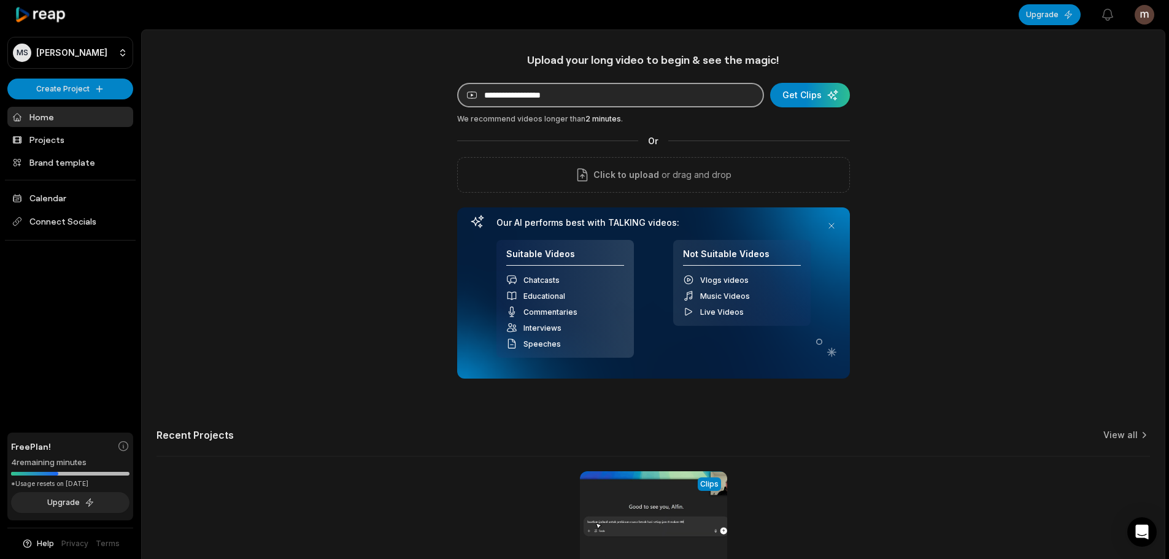
paste input "**********"
type input "**********"
click at [809, 96] on div "submit" at bounding box center [810, 95] width 80 height 25
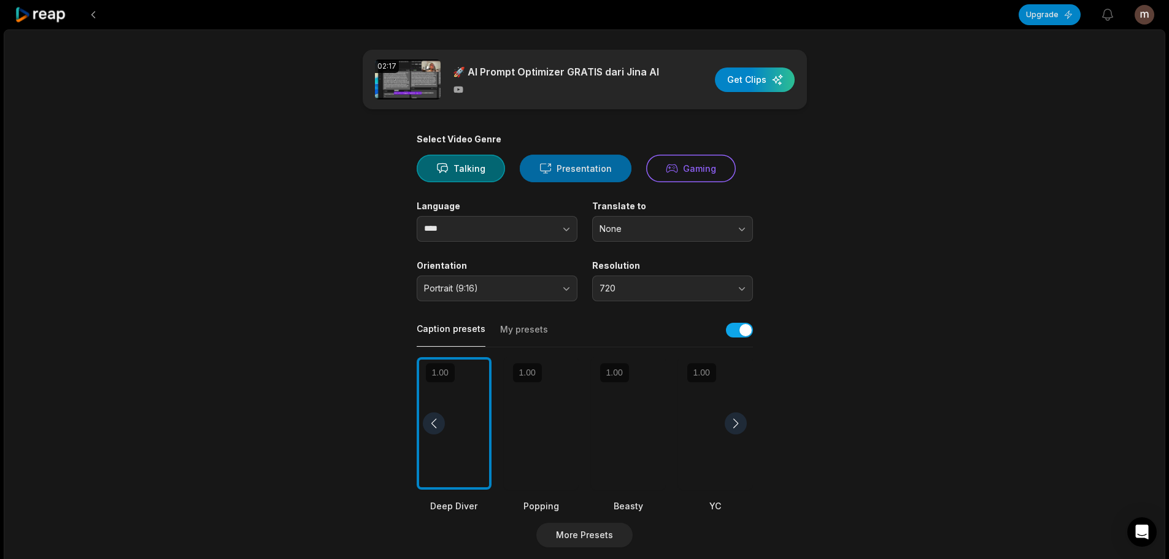
click at [581, 169] on button "Presentation" at bounding box center [576, 169] width 112 height 28
click at [512, 220] on button "button" at bounding box center [542, 229] width 70 height 26
type input "**********"
click at [495, 299] on button "Portrait (9:16)" at bounding box center [497, 289] width 161 height 26
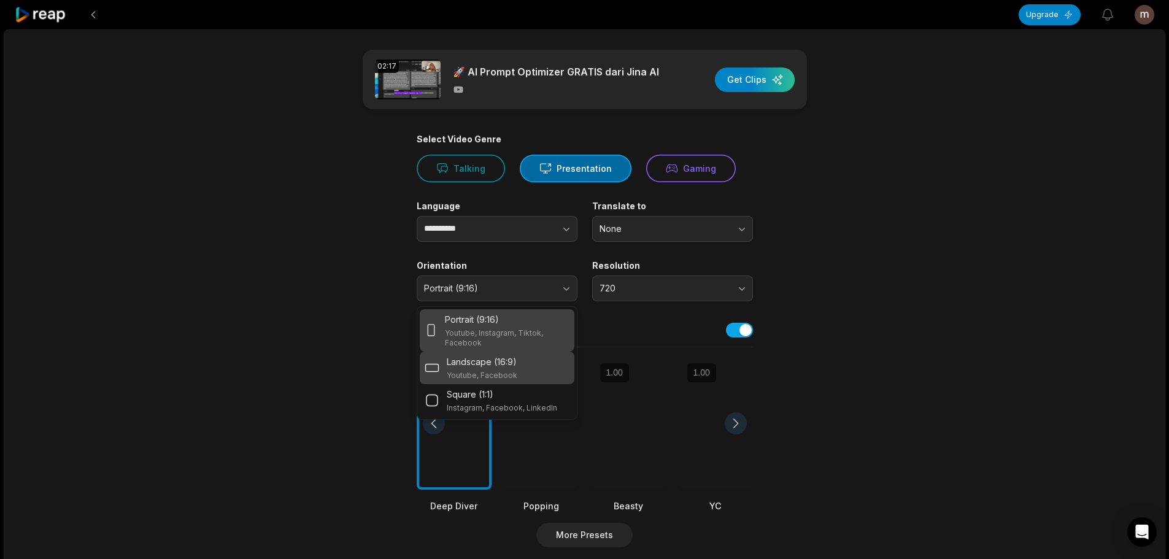
click at [515, 373] on p "Youtube, Facebook" at bounding box center [482, 376] width 71 height 10
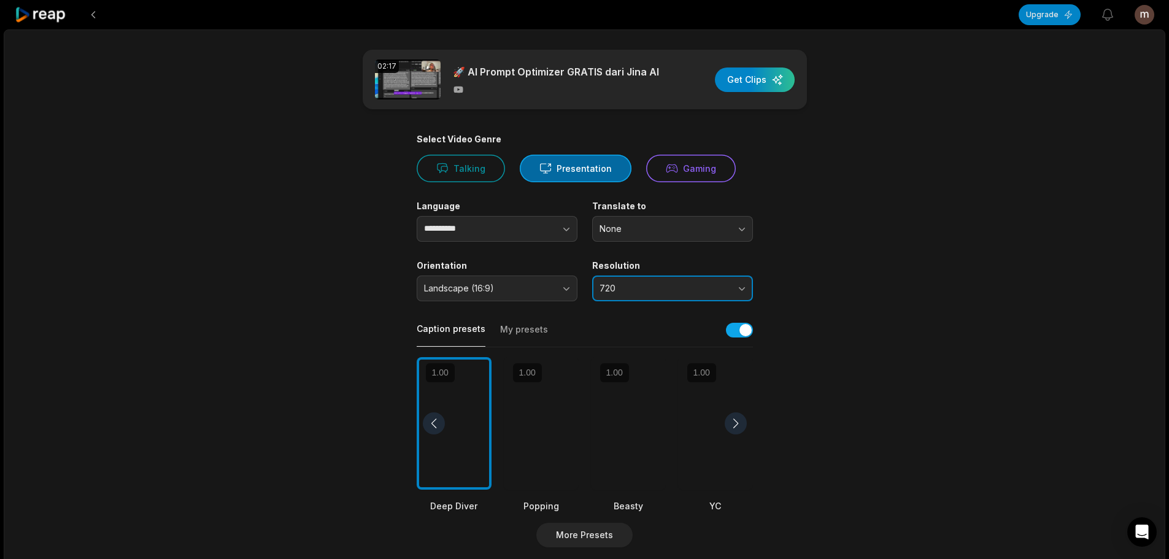
click at [620, 298] on button "720" at bounding box center [672, 289] width 161 height 26
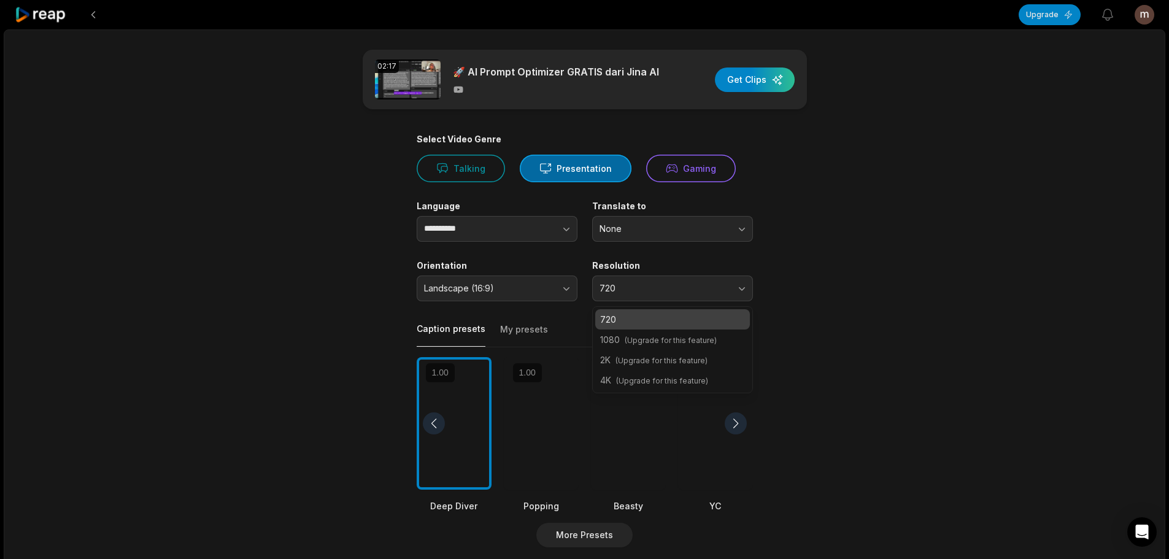
click at [668, 322] on p "720" at bounding box center [672, 319] width 145 height 13
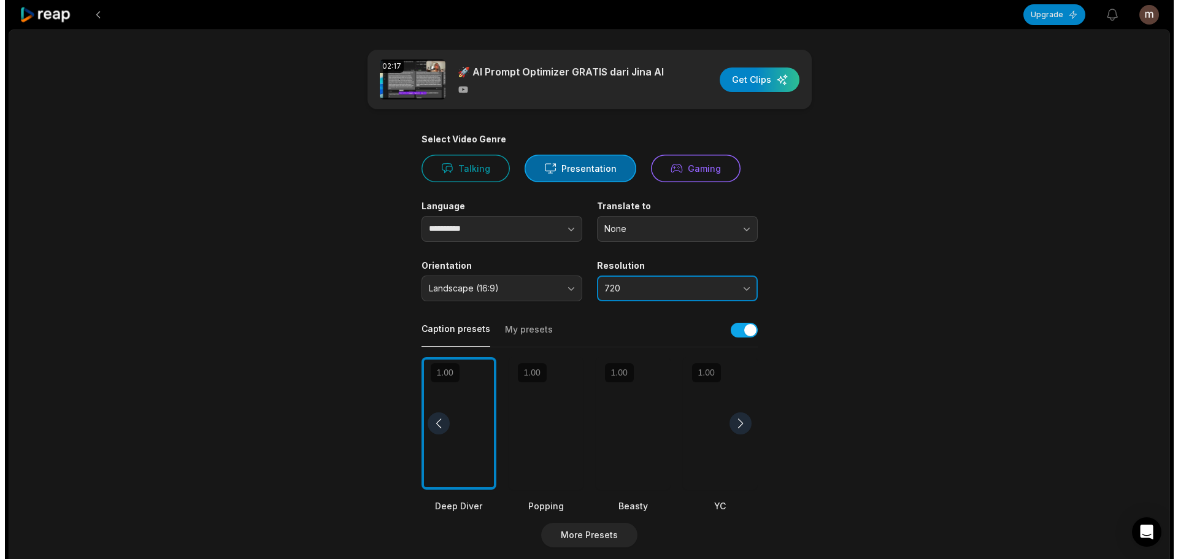
scroll to position [61, 0]
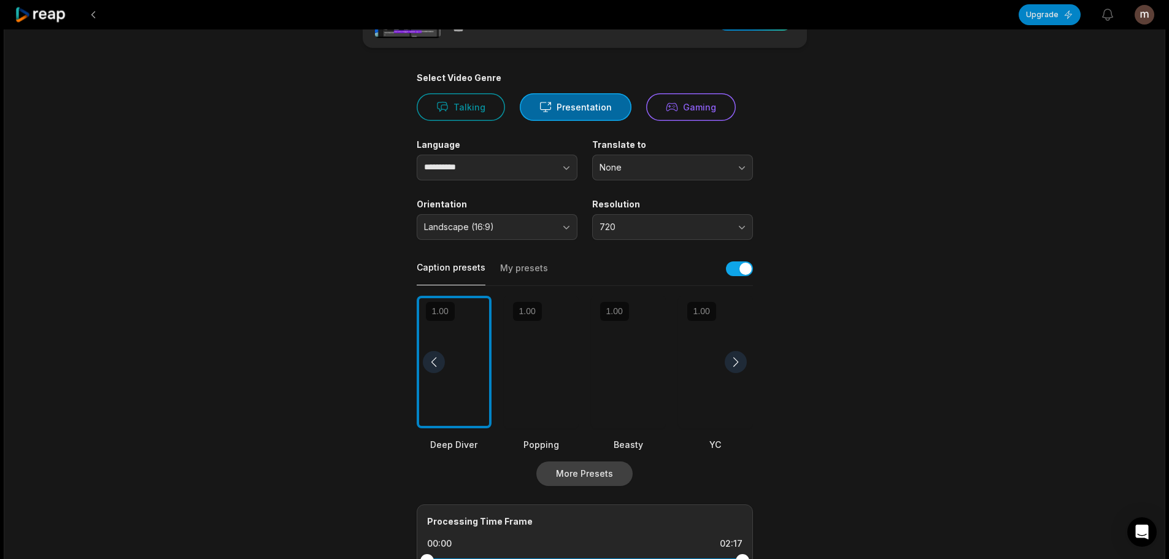
click at [596, 466] on button "More Presets" at bounding box center [584, 473] width 96 height 25
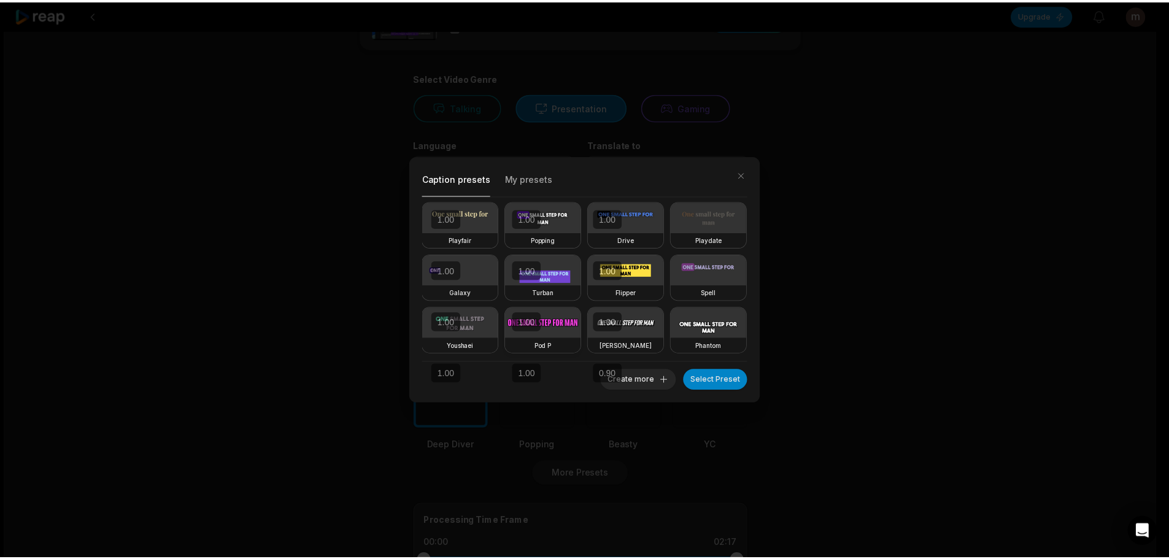
scroll to position [213, 0]
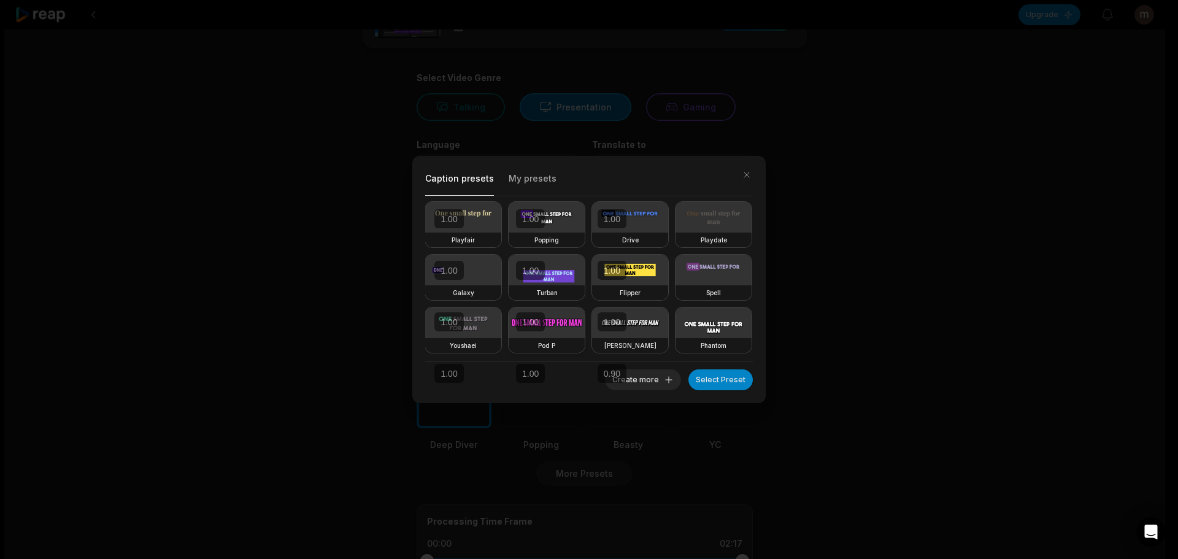
click at [585, 307] on video at bounding box center [547, 322] width 76 height 31
click at [719, 383] on button "Select Preset" at bounding box center [720, 379] width 64 height 21
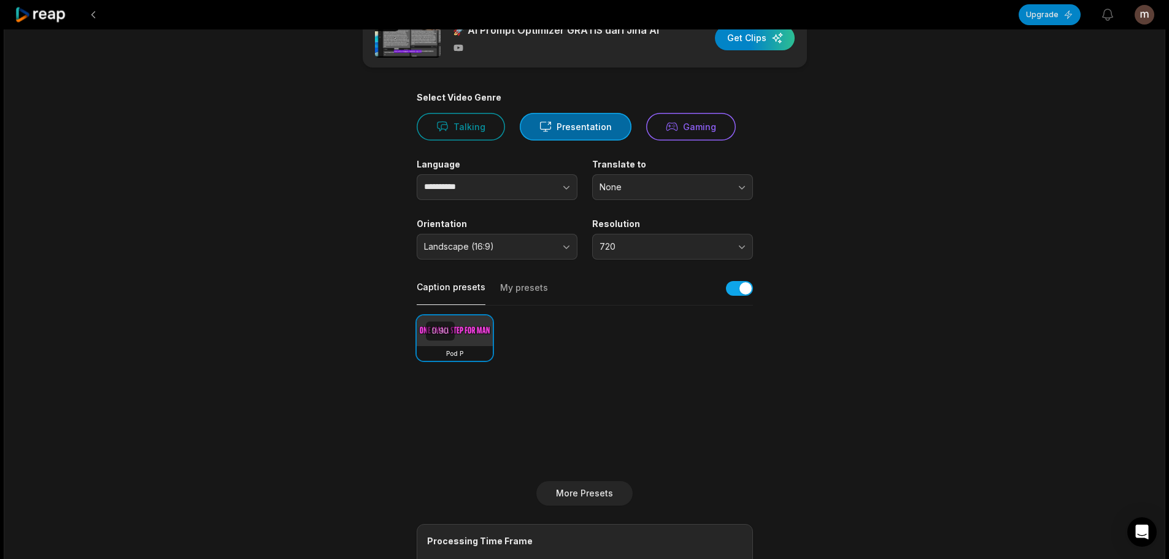
scroll to position [0, 0]
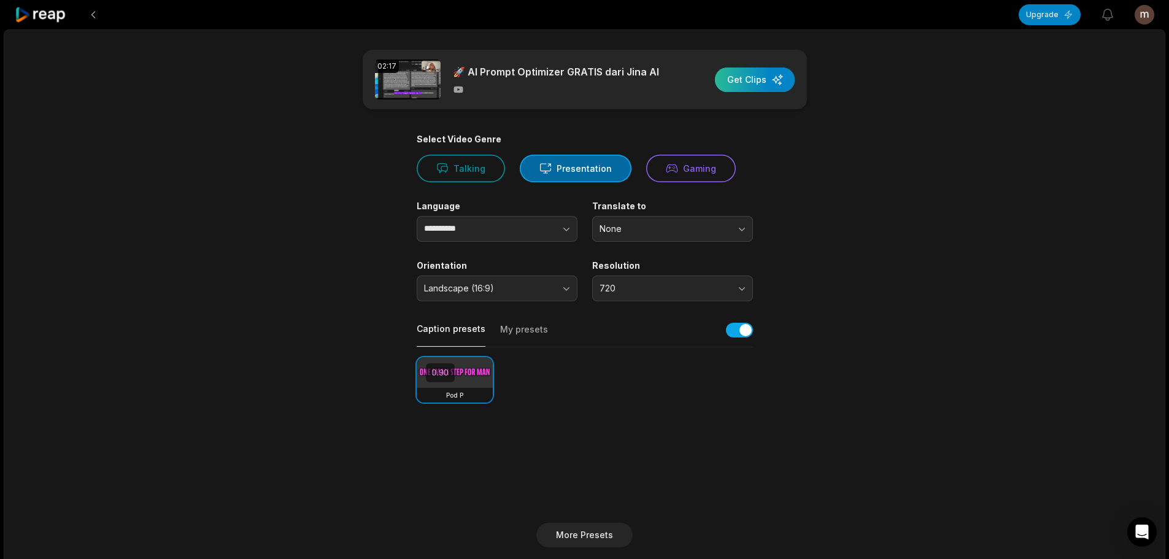
click at [749, 89] on div "button" at bounding box center [755, 79] width 80 height 25
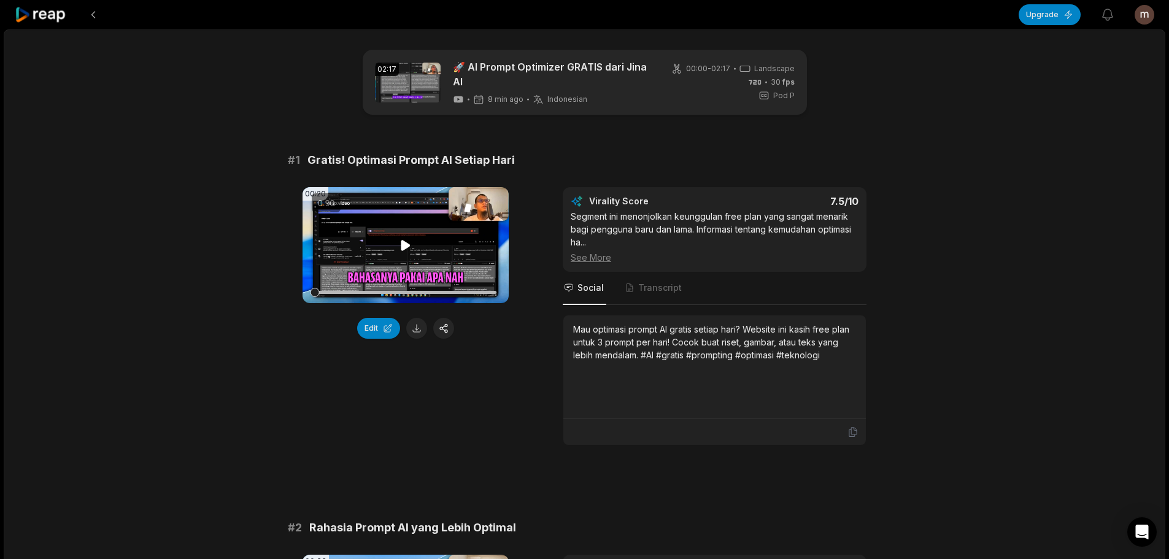
click at [406, 245] on icon at bounding box center [405, 245] width 9 height 10
click at [406, 245] on icon at bounding box center [405, 245] width 15 height 15
click at [406, 245] on icon at bounding box center [405, 245] width 9 height 10
click at [406, 245] on icon at bounding box center [405, 245] width 15 height 15
click at [407, 252] on icon at bounding box center [405, 245] width 15 height 15
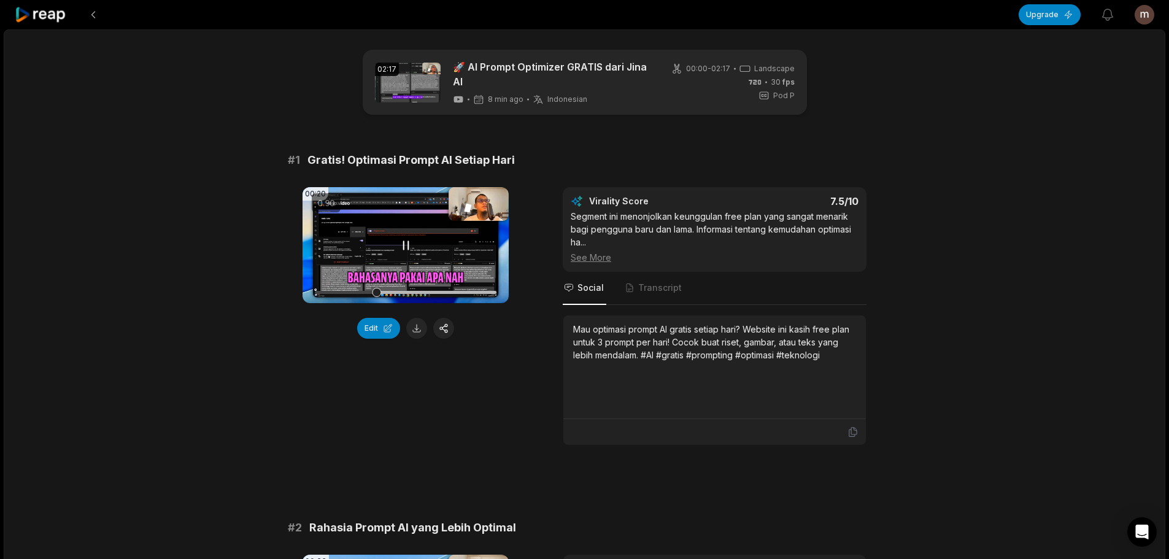
click at [406, 247] on icon at bounding box center [405, 245] width 15 height 15
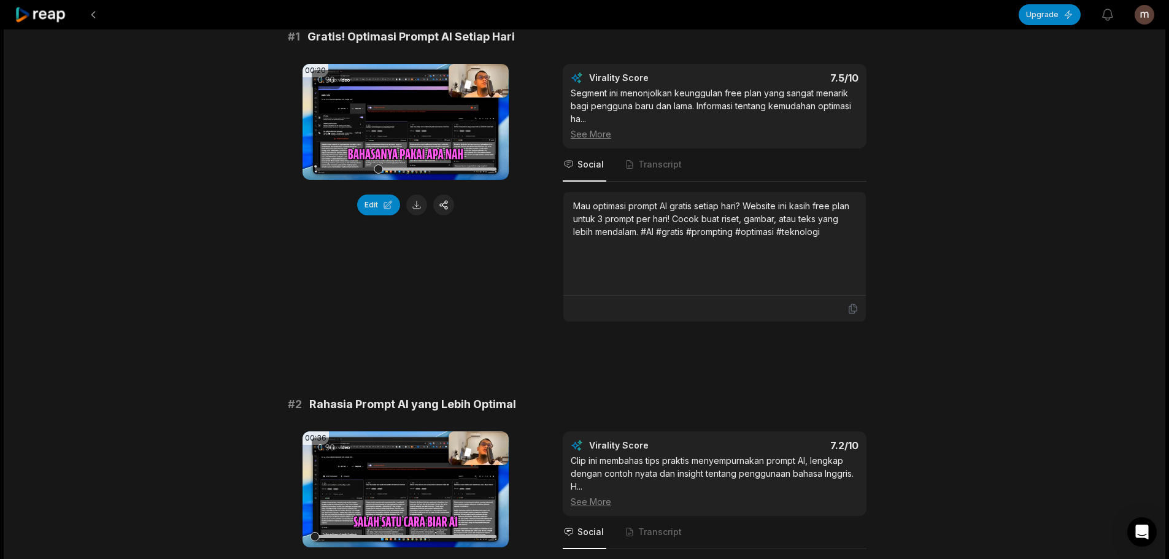
scroll to position [123, 0]
drag, startPoint x: 660, startPoint y: 158, endPoint x: 628, endPoint y: 163, distance: 32.9
click at [660, 158] on span "Transcript" at bounding box center [653, 165] width 61 height 33
click at [580, 168] on span "Social" at bounding box center [590, 165] width 26 height 12
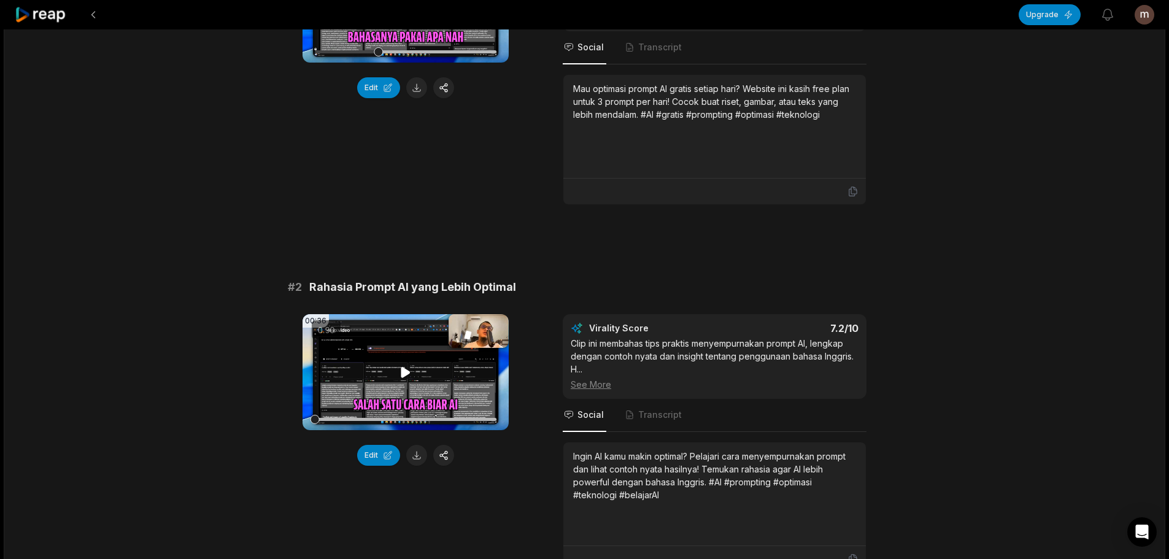
scroll to position [245, 0]
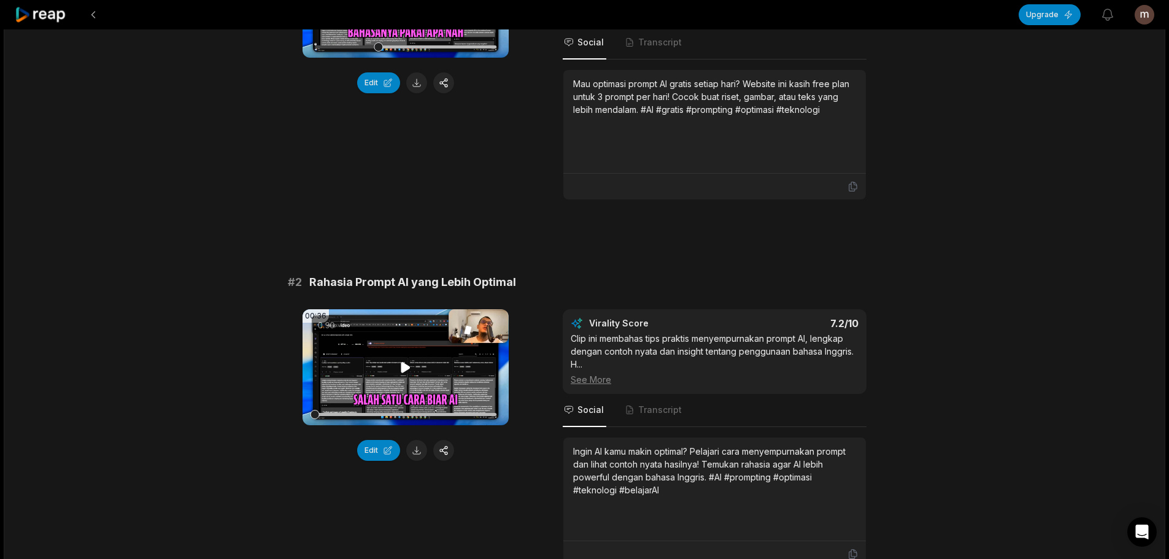
click at [409, 343] on video "Your browser does not support mp4 format." at bounding box center [406, 367] width 206 height 116
click at [407, 368] on icon at bounding box center [405, 367] width 15 height 15
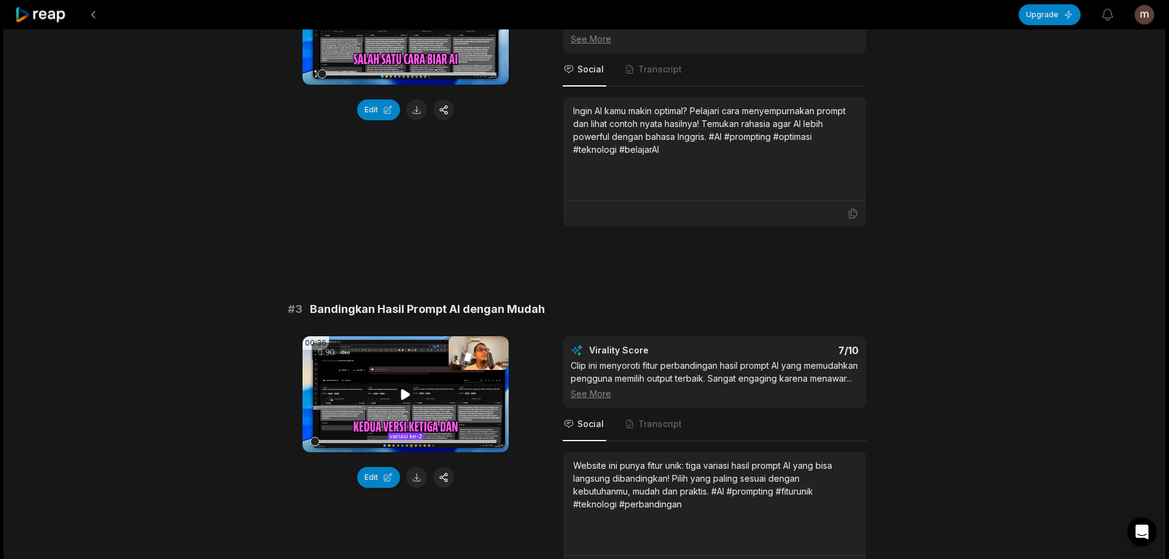
scroll to position [675, 0]
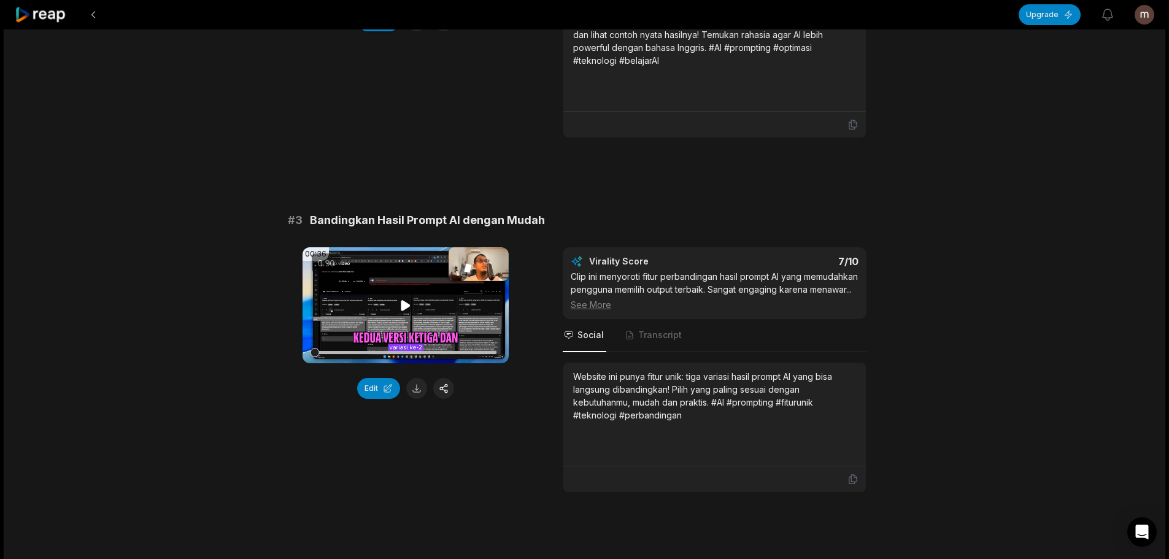
click at [399, 312] on icon at bounding box center [405, 305] width 15 height 15
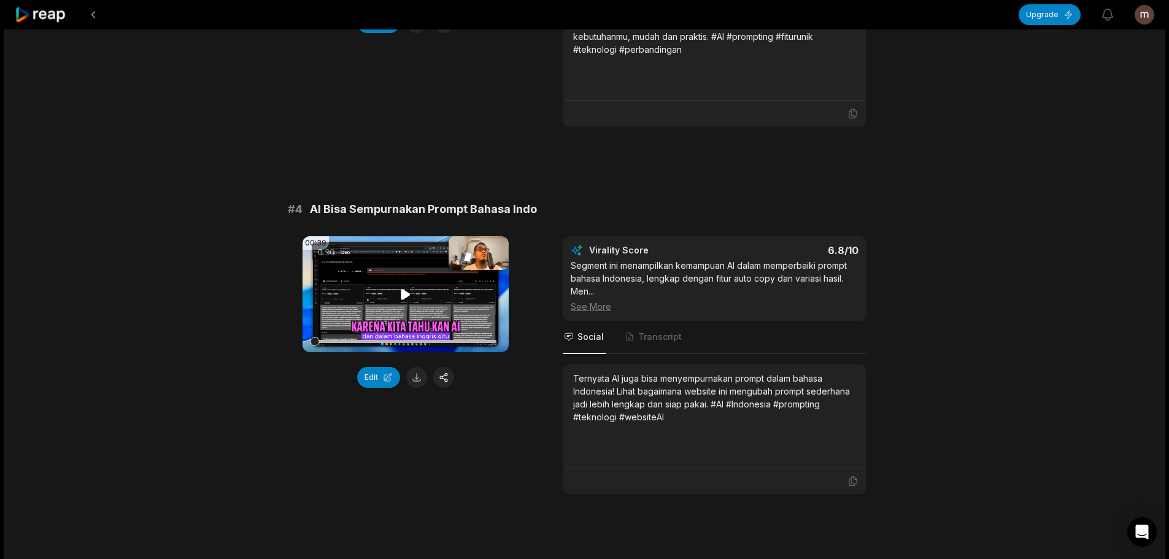
scroll to position [1043, 0]
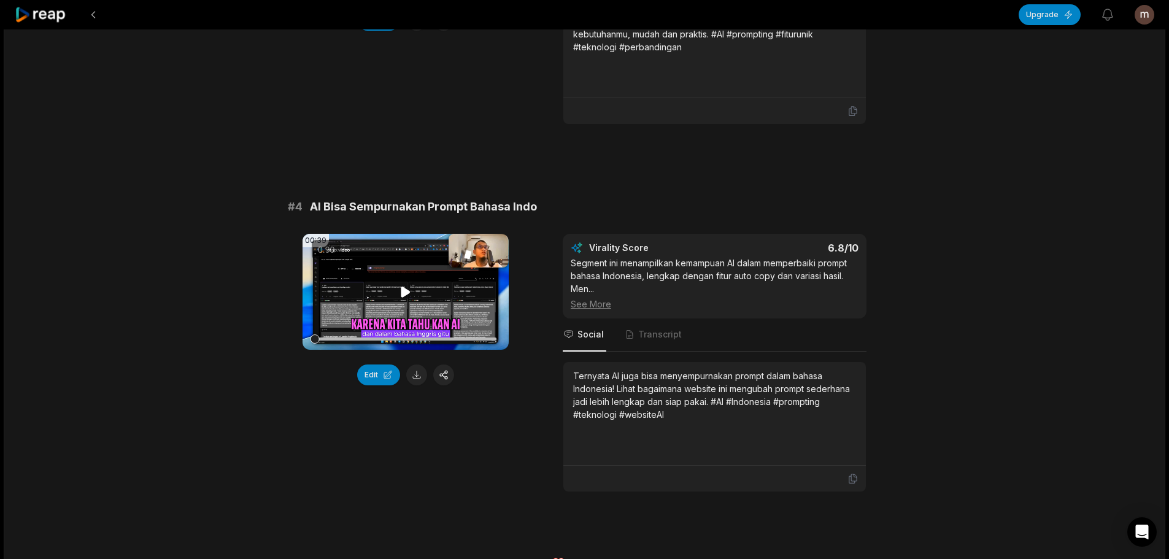
click at [408, 299] on icon at bounding box center [405, 292] width 15 height 15
click at [408, 296] on icon at bounding box center [406, 292] width 5 height 8
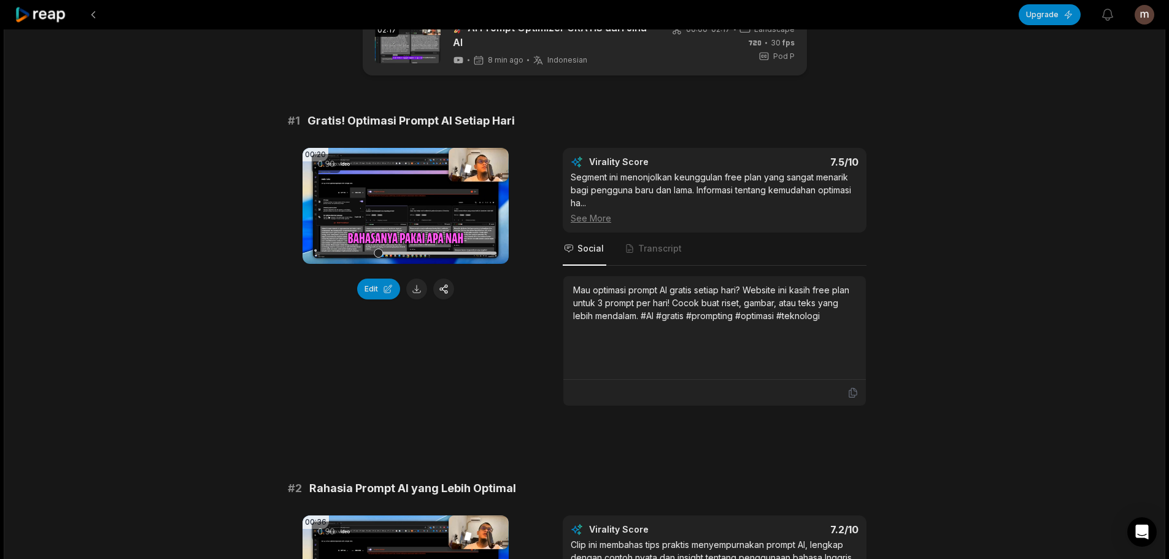
scroll to position [0, 0]
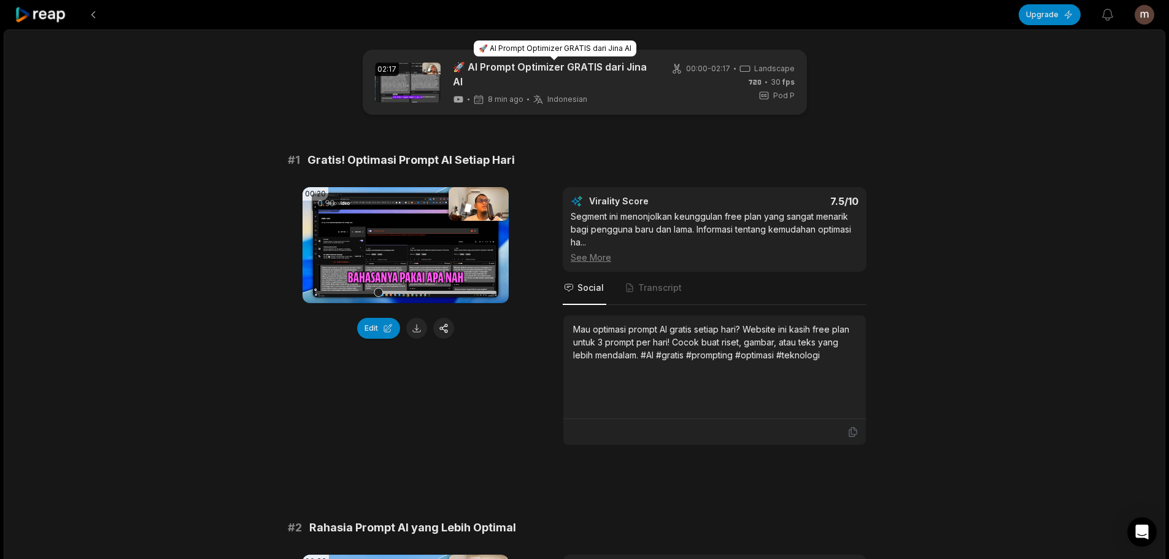
click at [486, 60] on link "🚀 AI Prompt Optimizer GRATIS dari Jina AI" at bounding box center [555, 74] width 204 height 29
click at [42, 21] on icon at bounding box center [41, 15] width 52 height 17
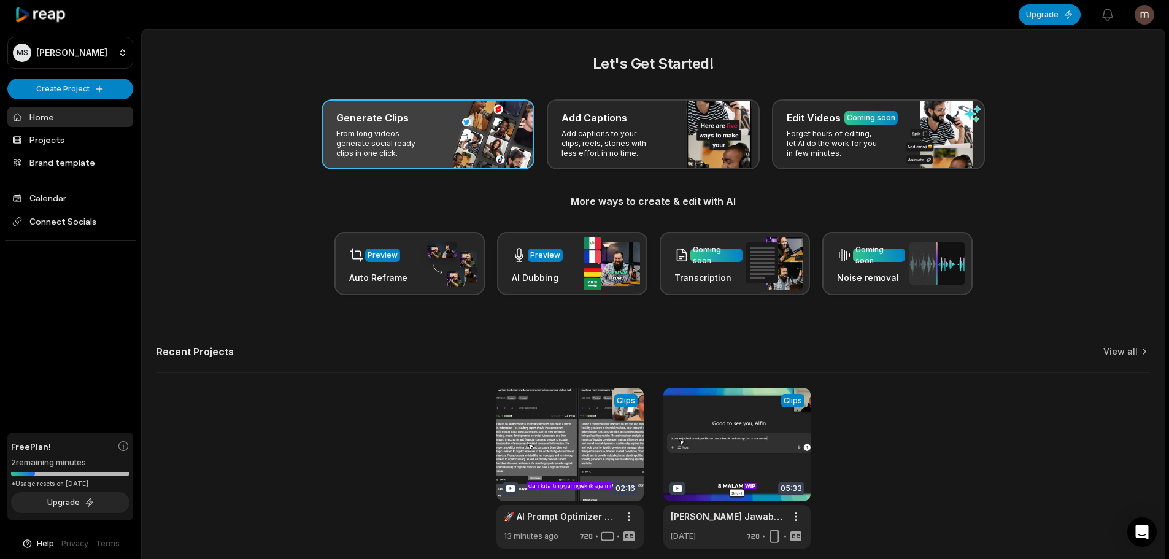
click at [460, 130] on div "Generate Clips From long videos generate social ready clips in one click." at bounding box center [428, 134] width 213 height 70
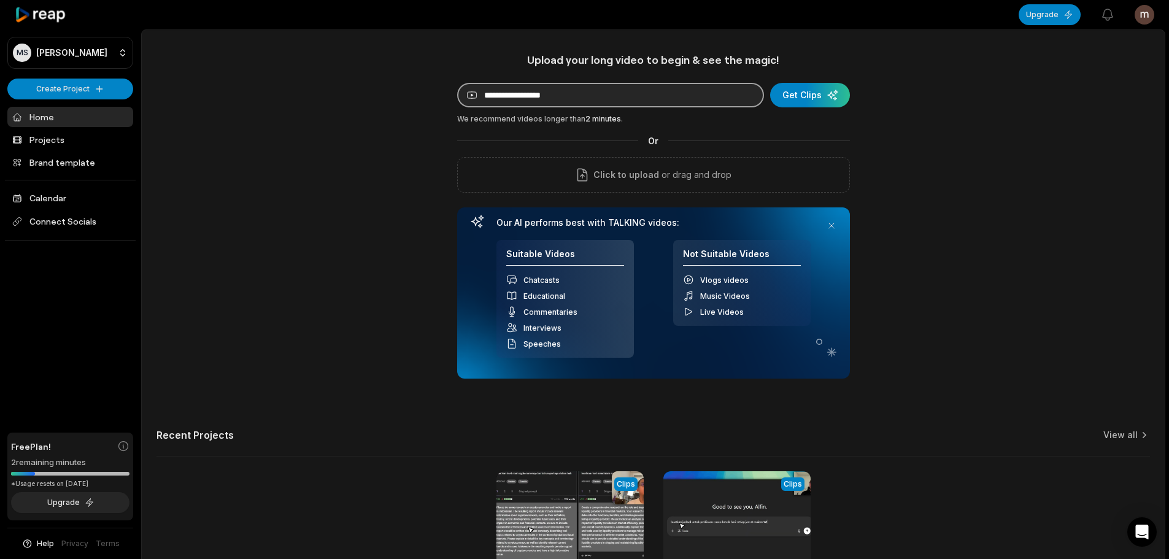
click at [562, 85] on input at bounding box center [610, 95] width 307 height 25
paste input "**********"
type input "**********"
click at [816, 98] on div "submit" at bounding box center [810, 95] width 80 height 25
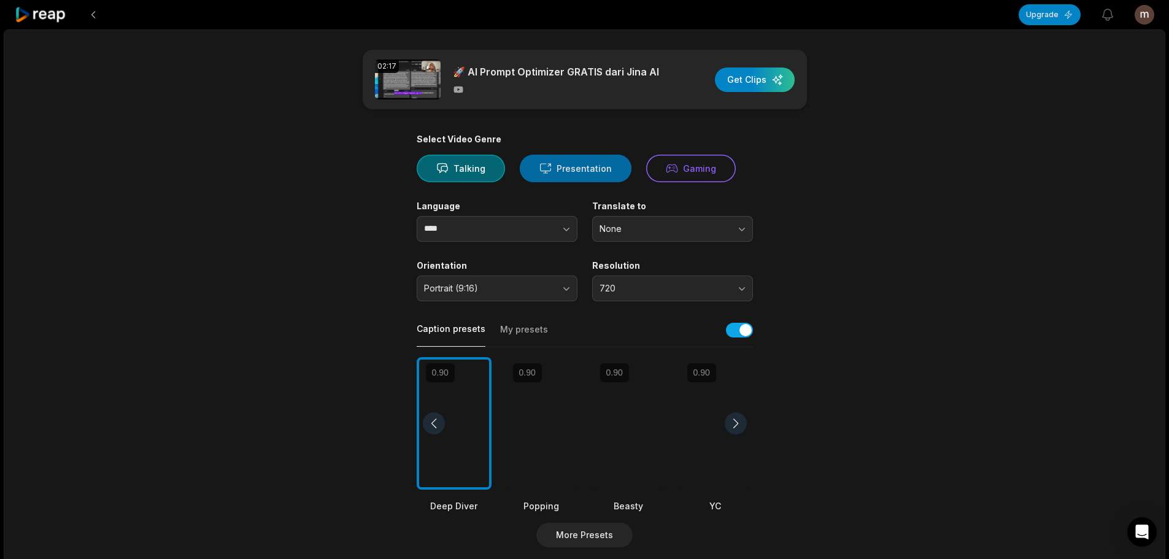
click at [597, 176] on button "Presentation" at bounding box center [576, 169] width 112 height 28
click at [519, 283] on span "Portrait (9:16)" at bounding box center [488, 288] width 129 height 11
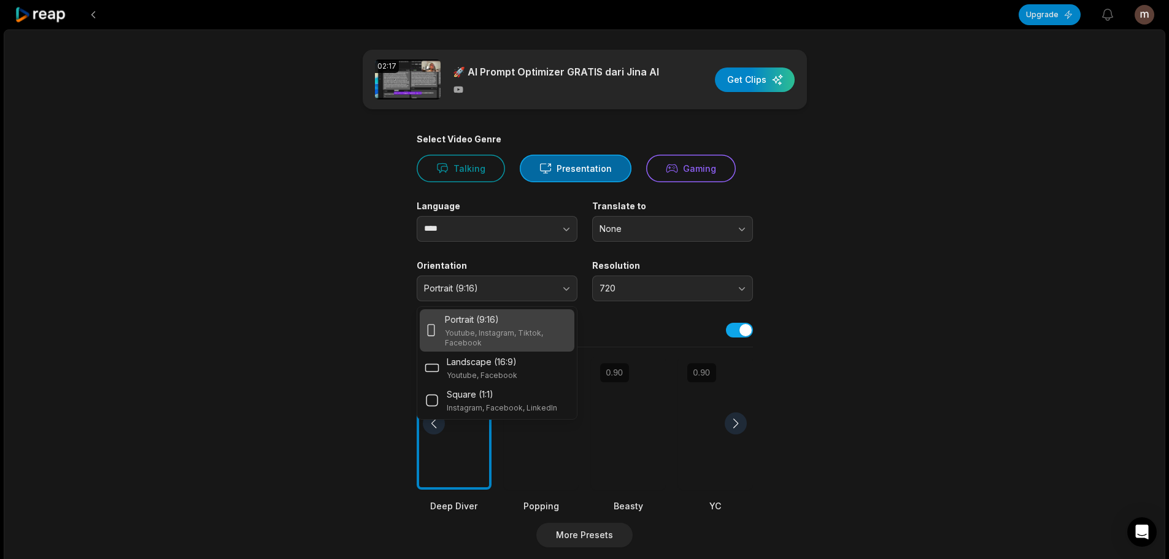
click at [511, 314] on div "Portrait (9:16)" at bounding box center [507, 319] width 124 height 13
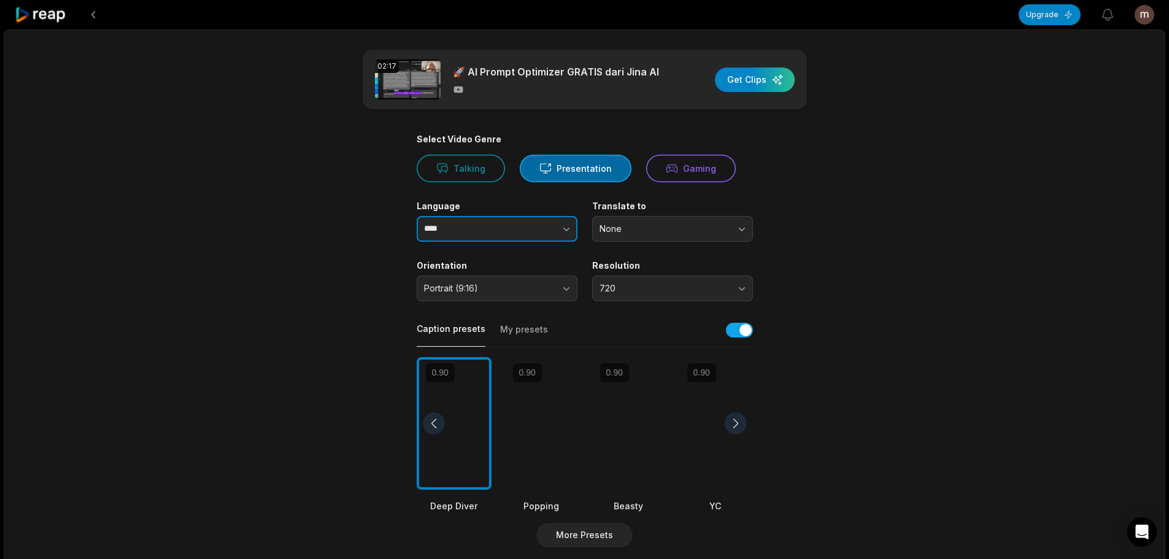
click at [523, 218] on button "button" at bounding box center [542, 229] width 70 height 26
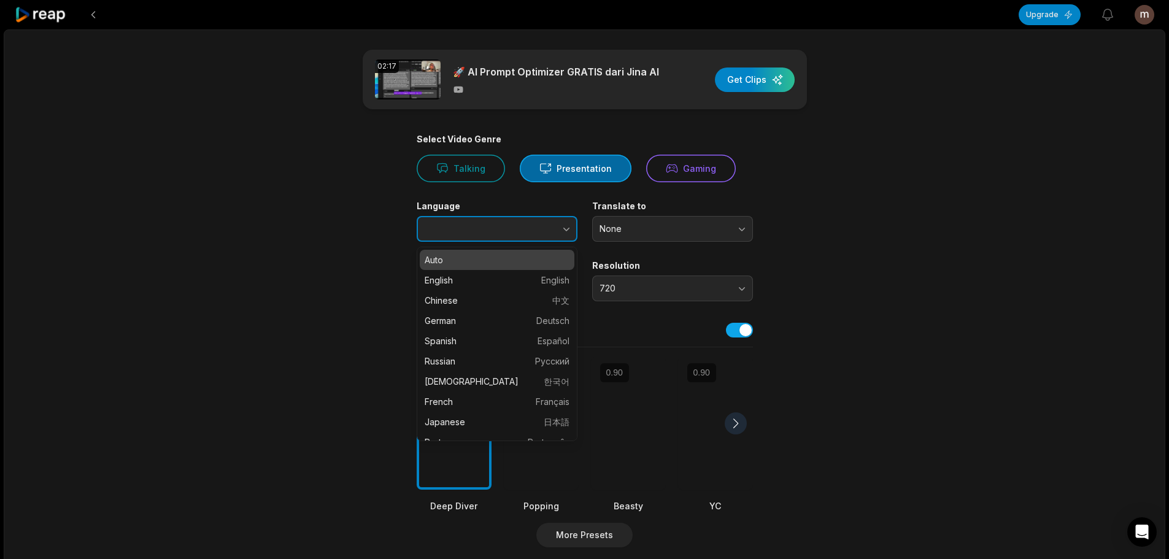
click at [490, 233] on input "Language" at bounding box center [497, 229] width 161 height 26
type input "****"
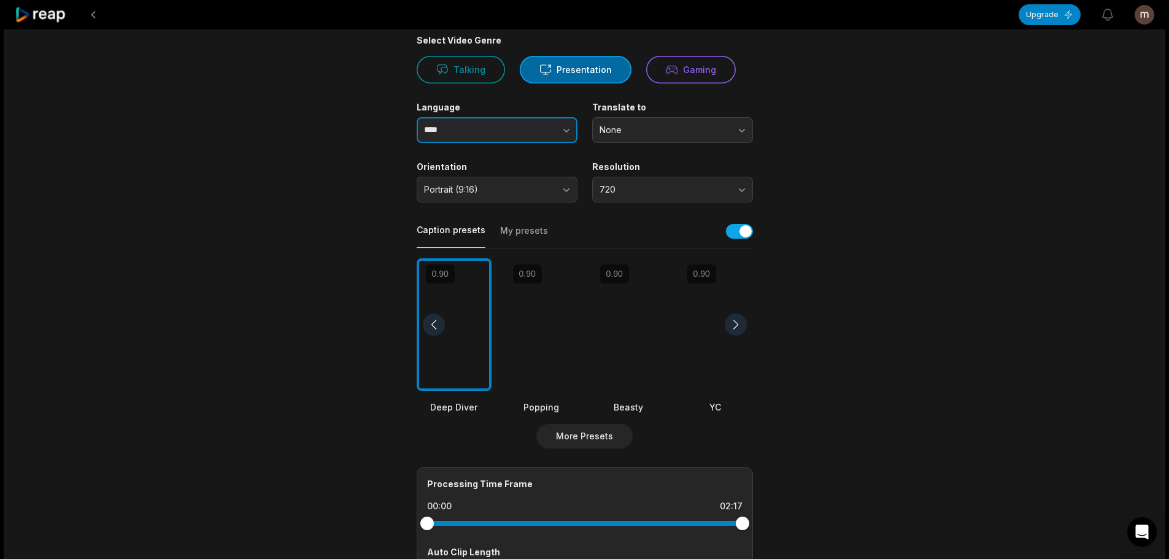
scroll to position [123, 0]
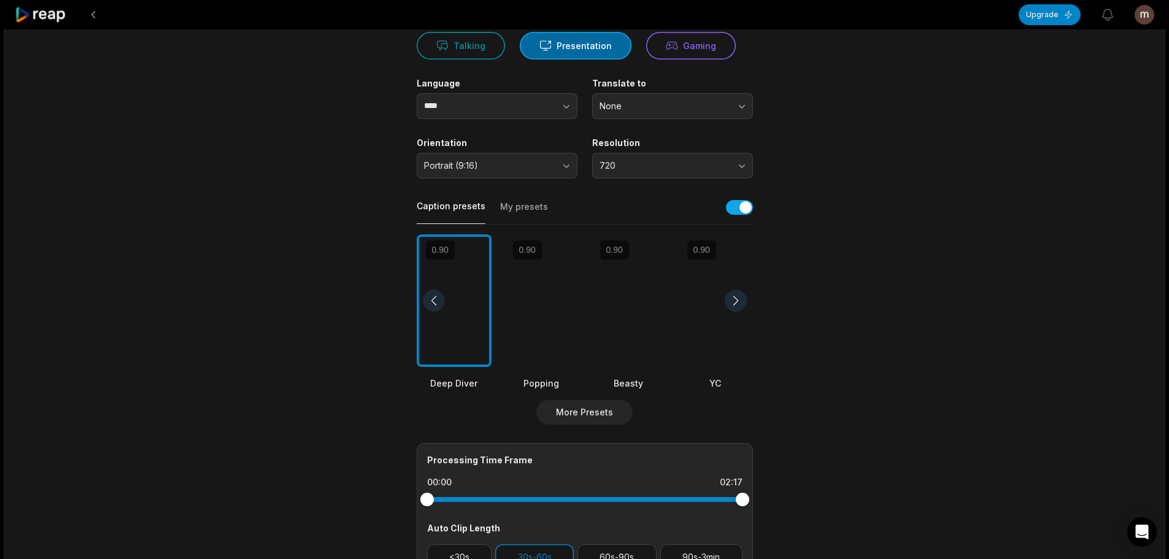
click at [541, 308] on div at bounding box center [541, 300] width 75 height 133
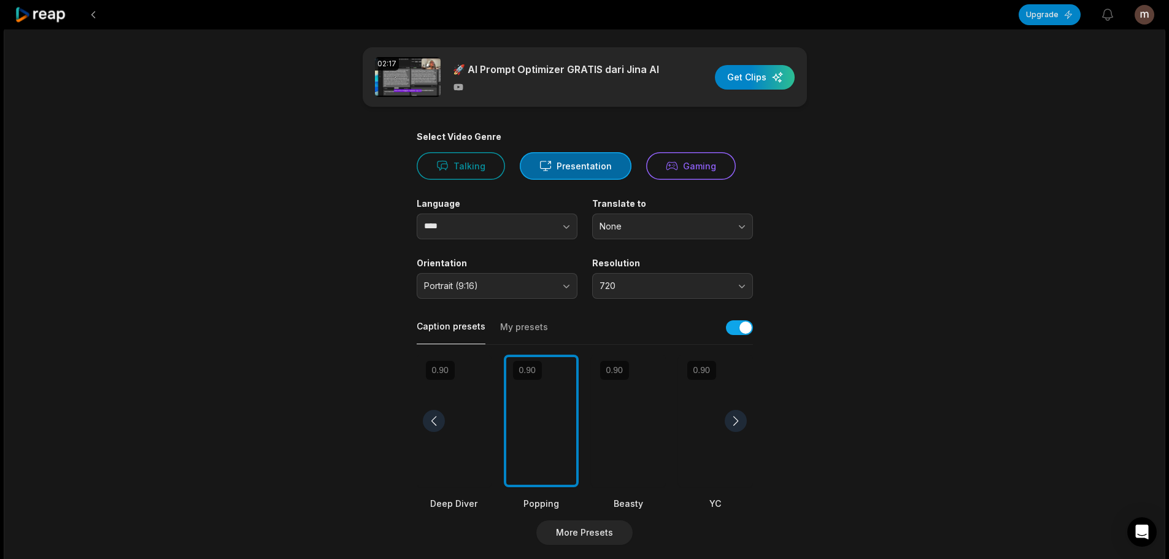
scroll to position [0, 0]
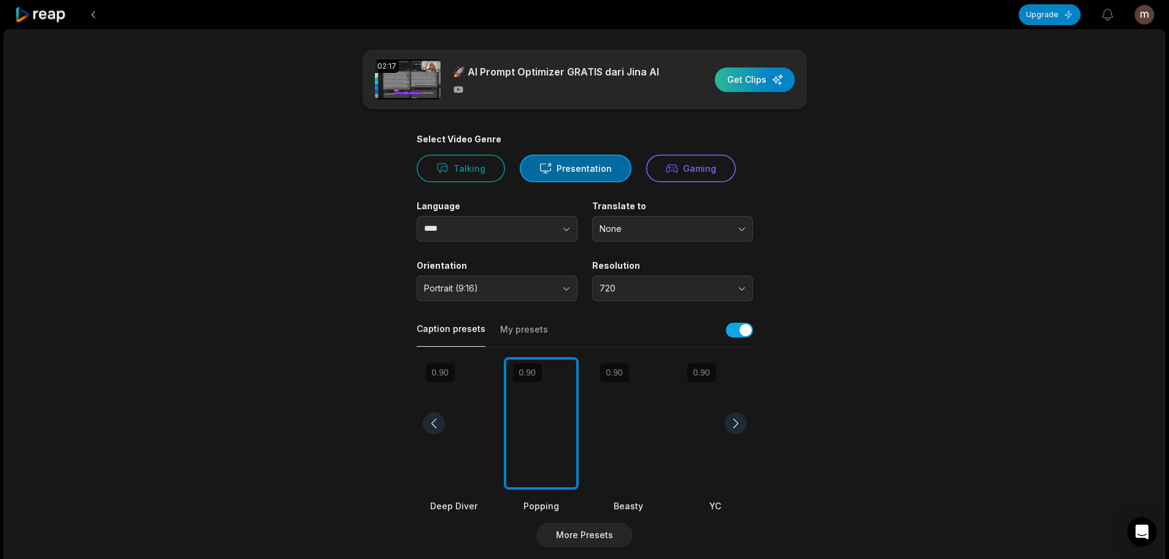
click at [755, 71] on div "button" at bounding box center [755, 79] width 80 height 25
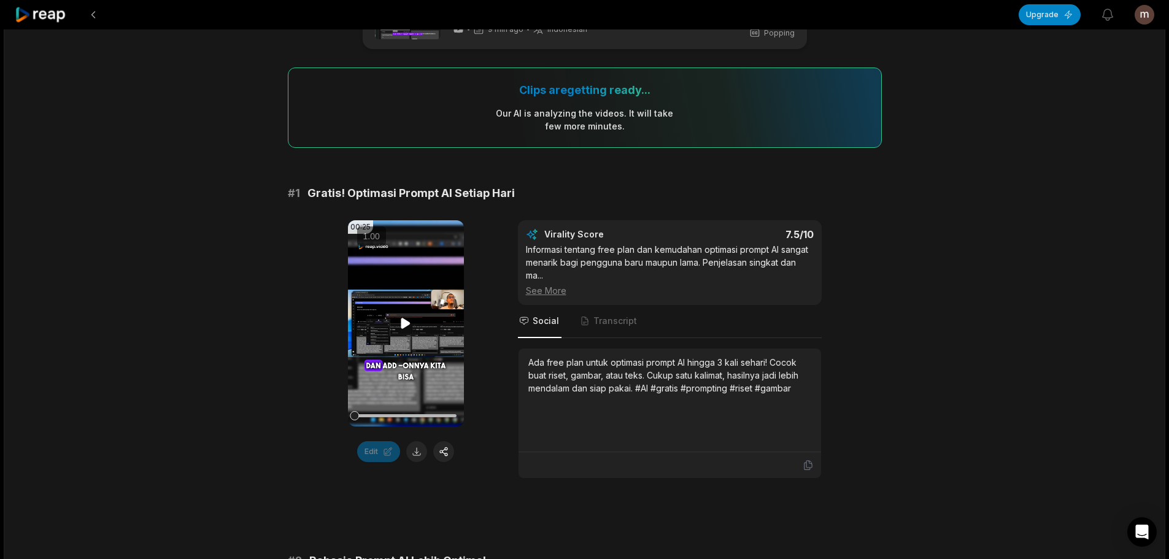
scroll to position [61, 0]
click at [407, 316] on icon at bounding box center [405, 322] width 15 height 15
drag, startPoint x: 374, startPoint y: 412, endPoint x: 392, endPoint y: 412, distance: 18.4
click at [374, 412] on div at bounding box center [406, 414] width 102 height 21
click at [396, 413] on div at bounding box center [406, 414] width 102 height 3
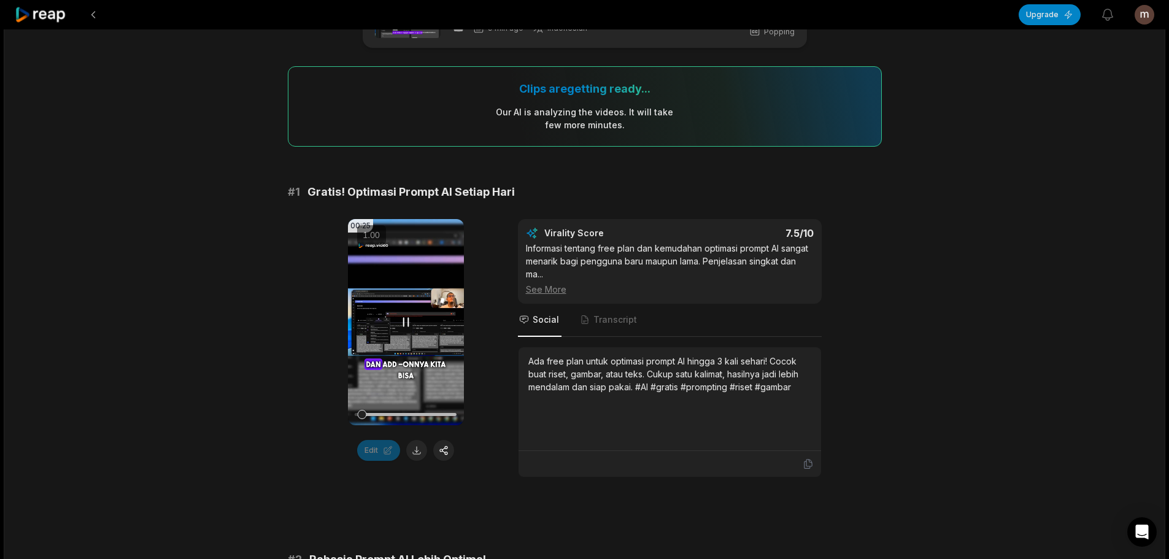
click at [410, 321] on icon at bounding box center [405, 322] width 15 height 15
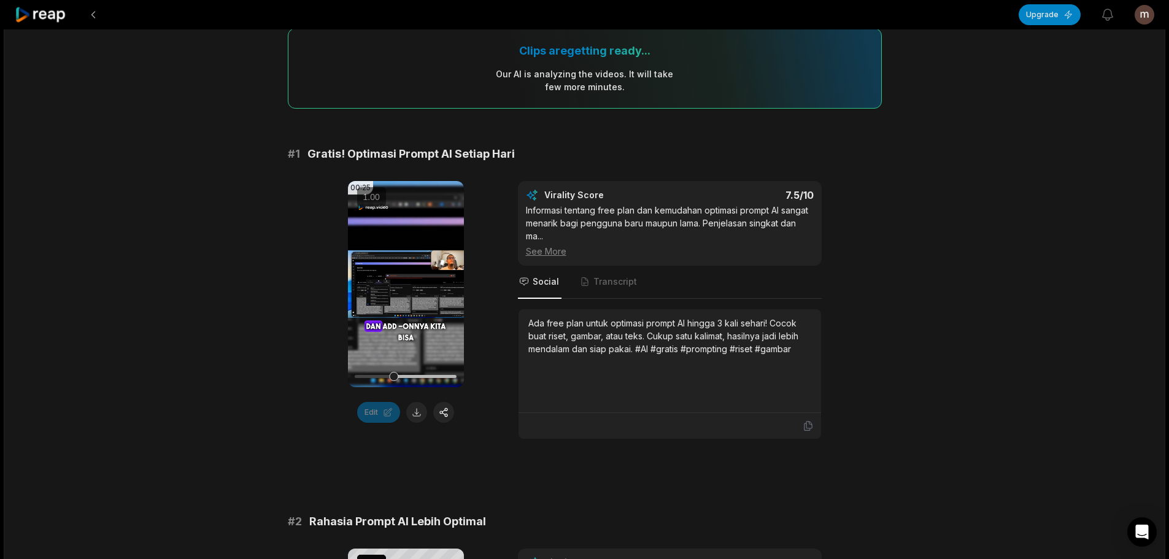
click at [290, 352] on div "00:25 Your browser does not support mp4 format. Edit Virality Score 7.5 /10 Inf…" at bounding box center [585, 310] width 594 height 258
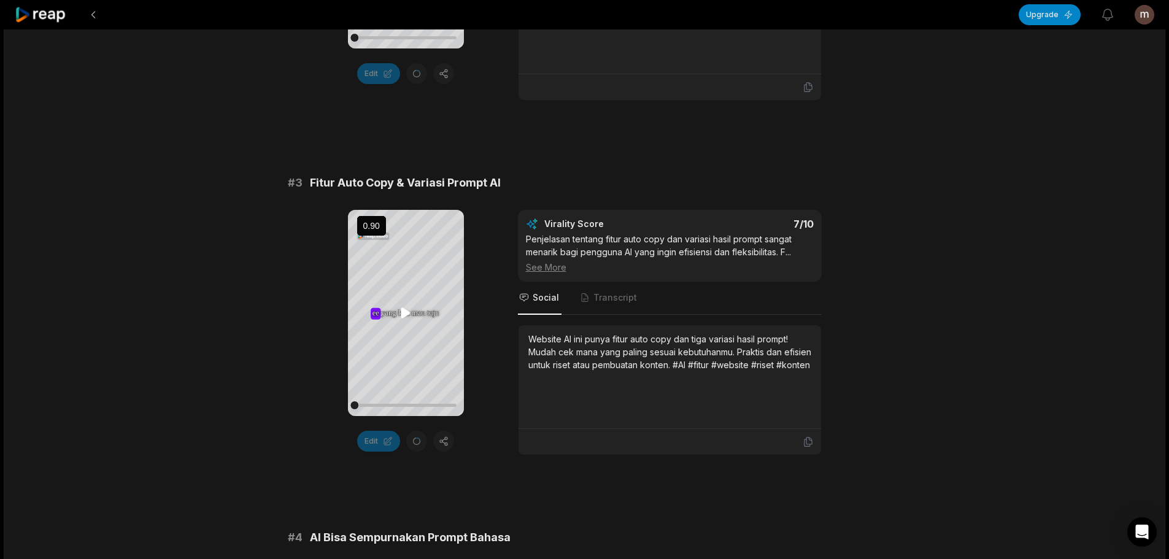
scroll to position [859, 0]
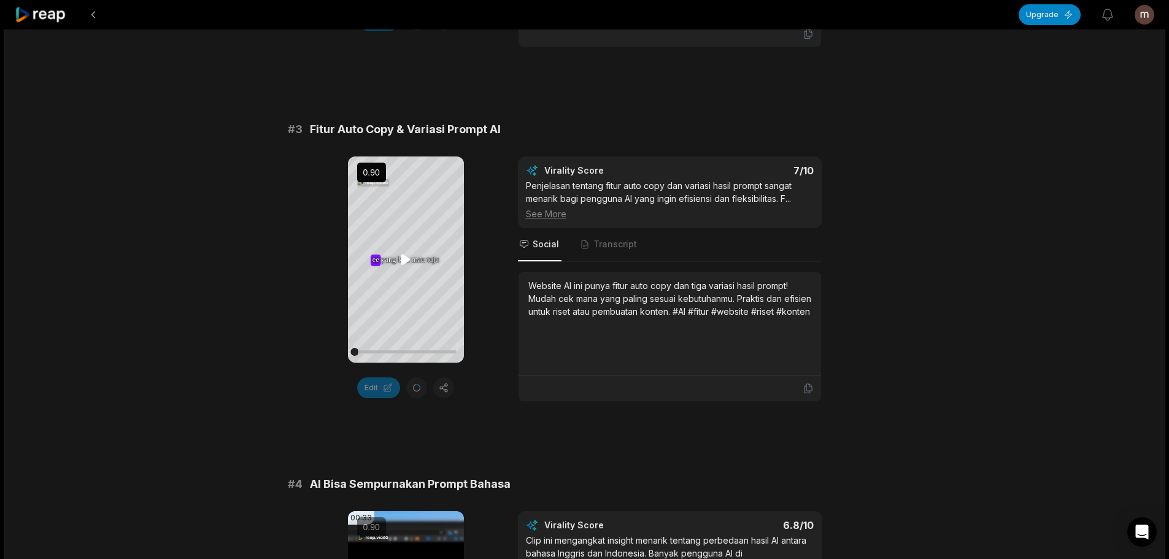
click at [407, 261] on icon at bounding box center [405, 260] width 9 height 10
click at [406, 255] on icon at bounding box center [405, 259] width 15 height 15
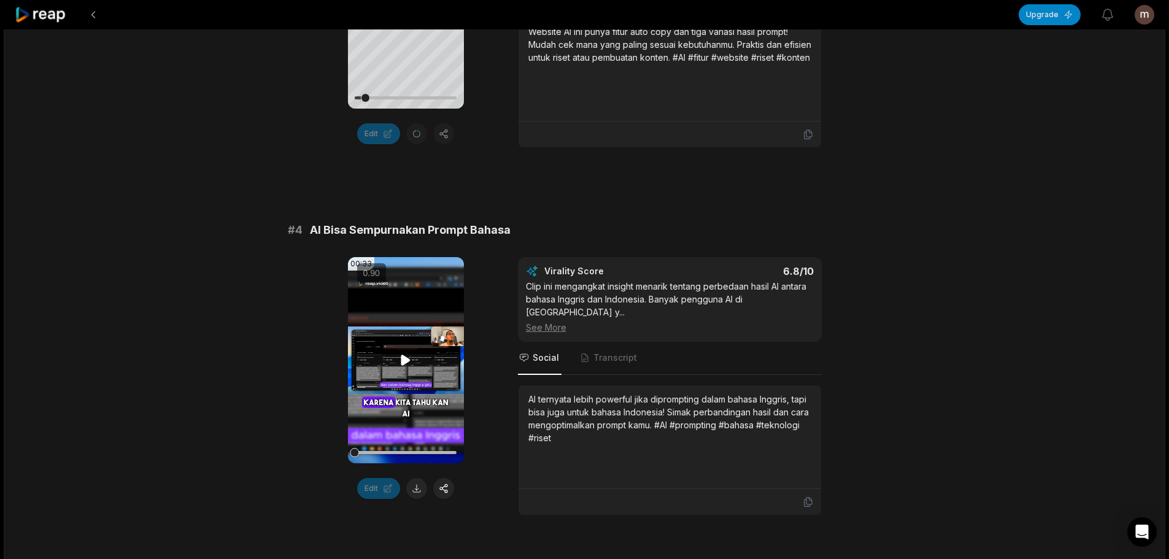
scroll to position [1149, 0]
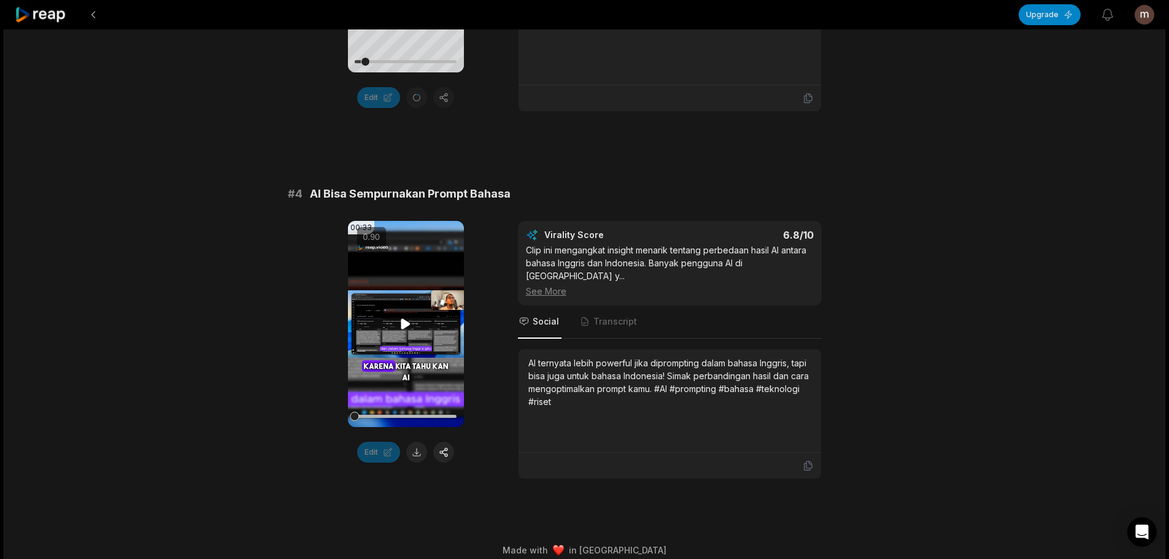
click at [409, 320] on icon at bounding box center [405, 324] width 15 height 15
click at [596, 315] on span "Transcript" at bounding box center [615, 321] width 44 height 12
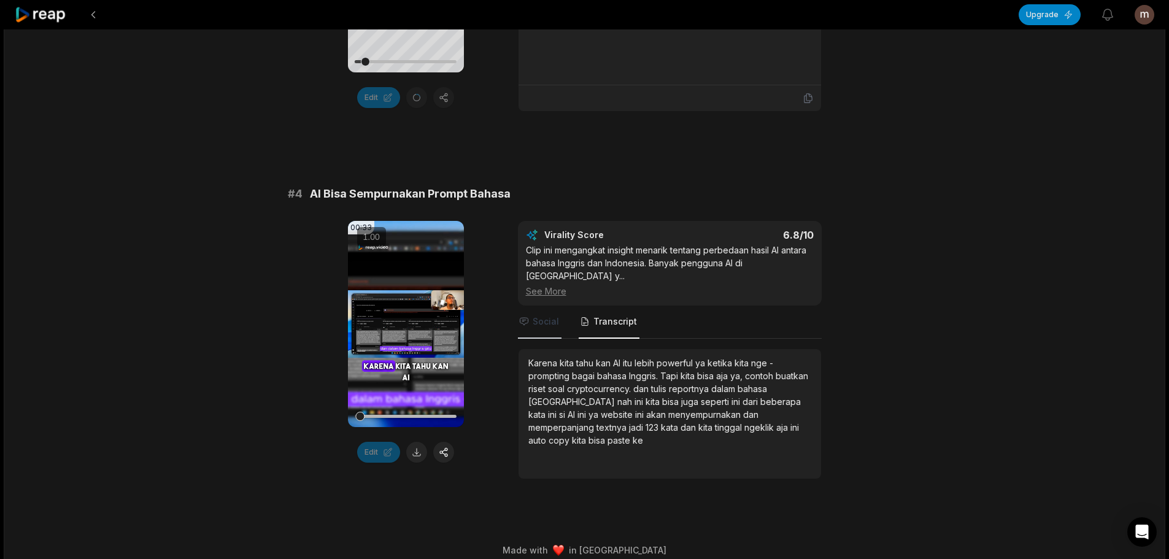
click at [533, 315] on span "Social" at bounding box center [546, 321] width 26 height 12
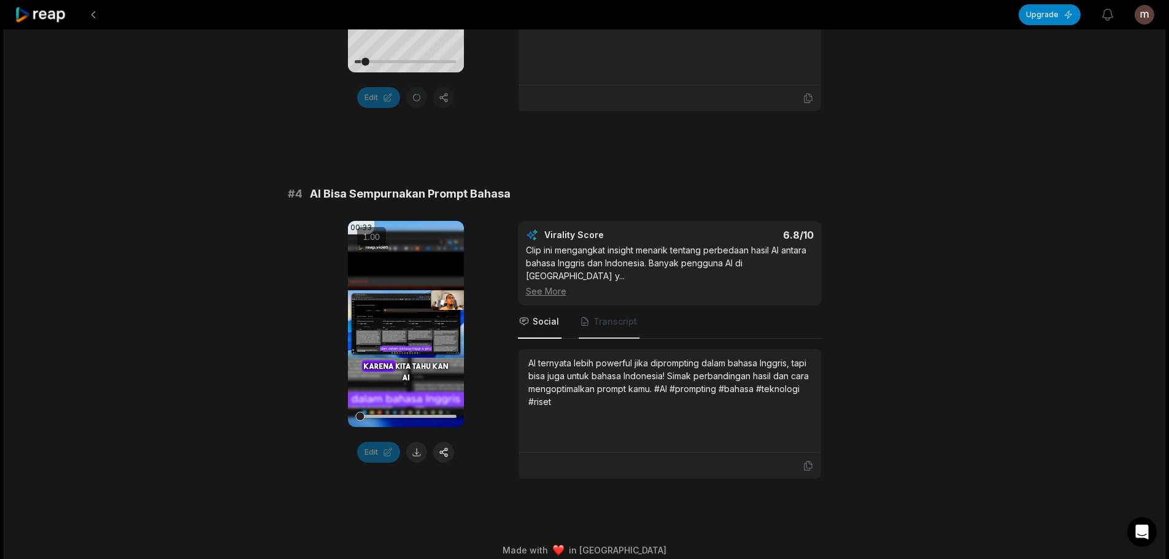
click at [612, 321] on span "Transcript" at bounding box center [609, 322] width 61 height 33
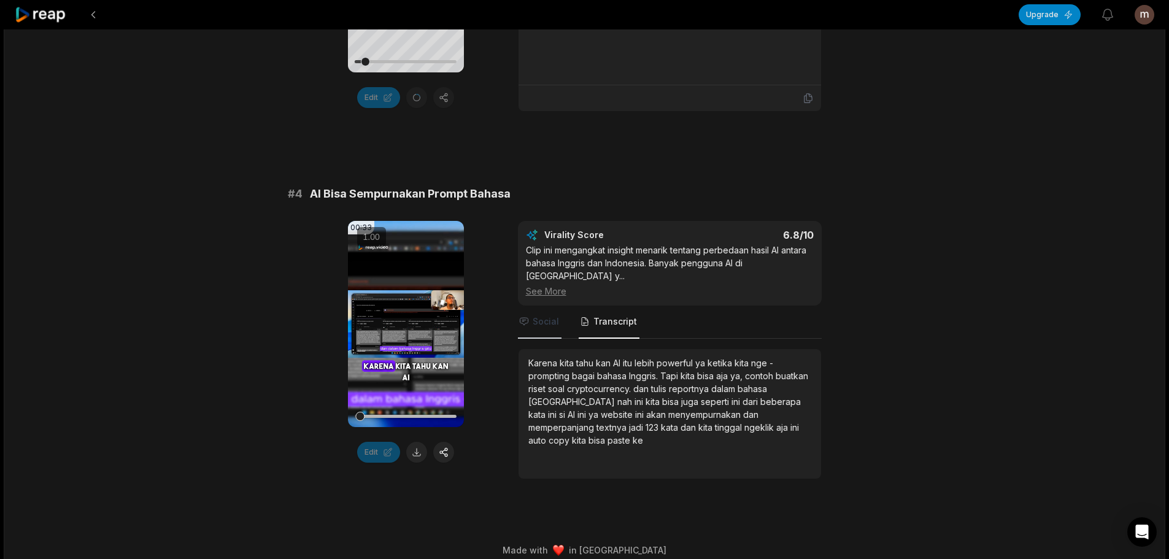
click at [547, 315] on span "Social" at bounding box center [540, 322] width 44 height 33
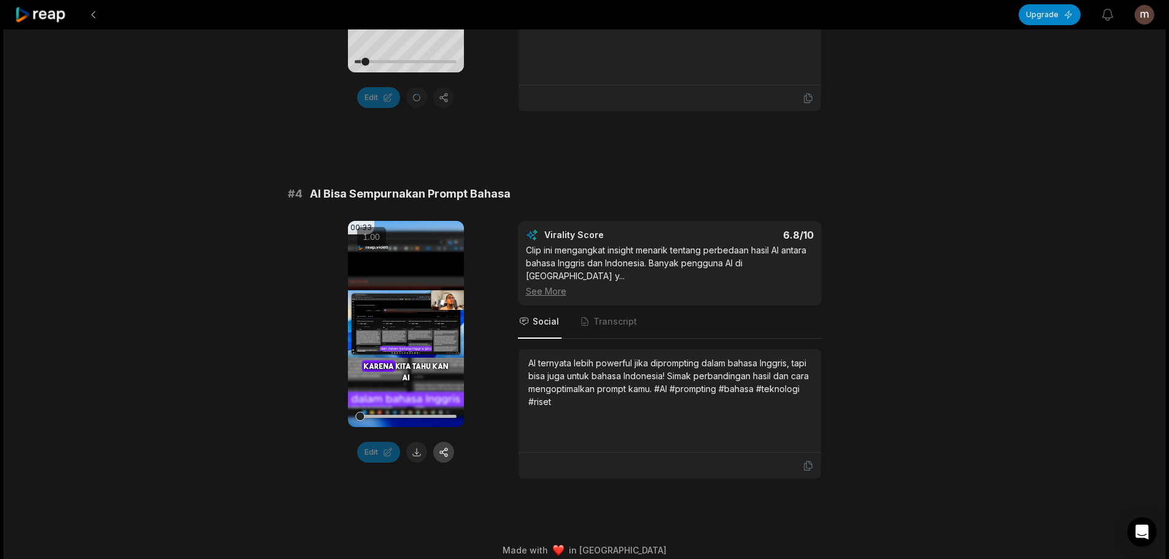
click at [450, 445] on button at bounding box center [443, 452] width 21 height 21
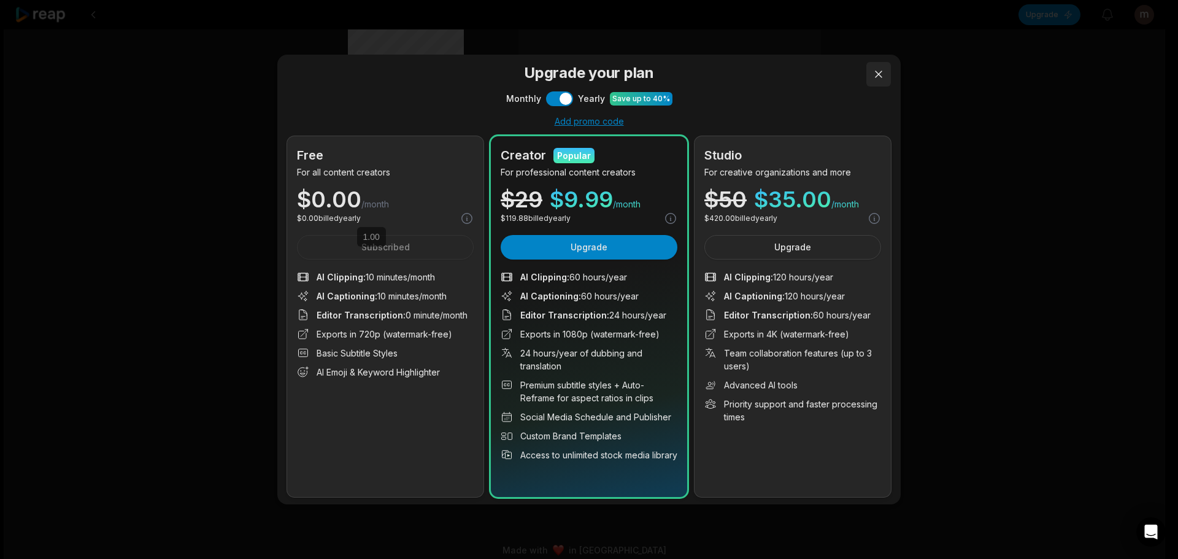
click at [869, 80] on button at bounding box center [878, 74] width 25 height 25
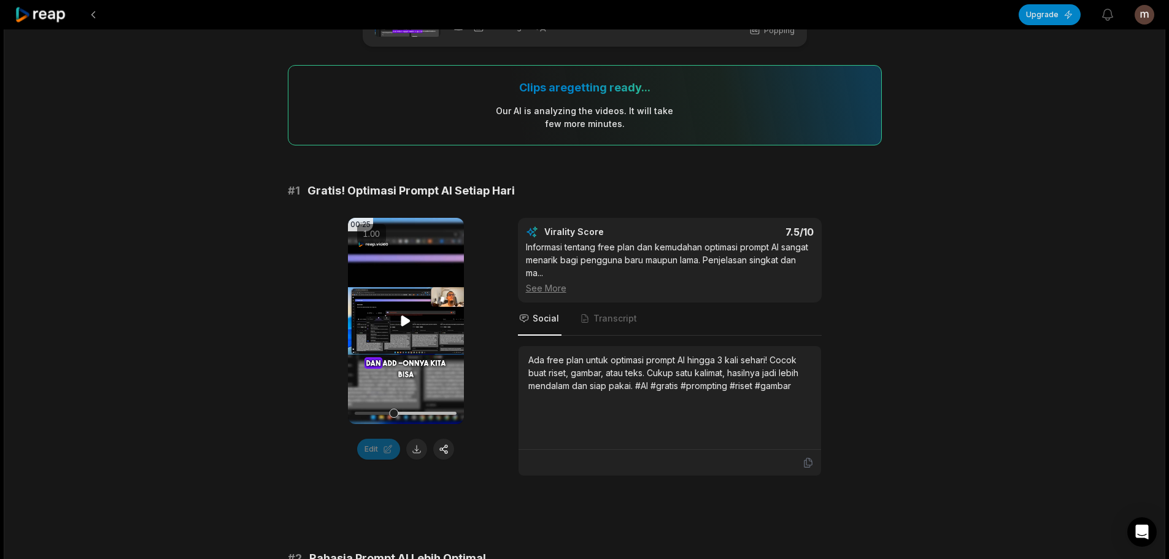
scroll to position [61, 0]
click at [403, 318] on icon at bounding box center [405, 322] width 9 height 10
click at [404, 318] on icon at bounding box center [406, 322] width 5 height 8
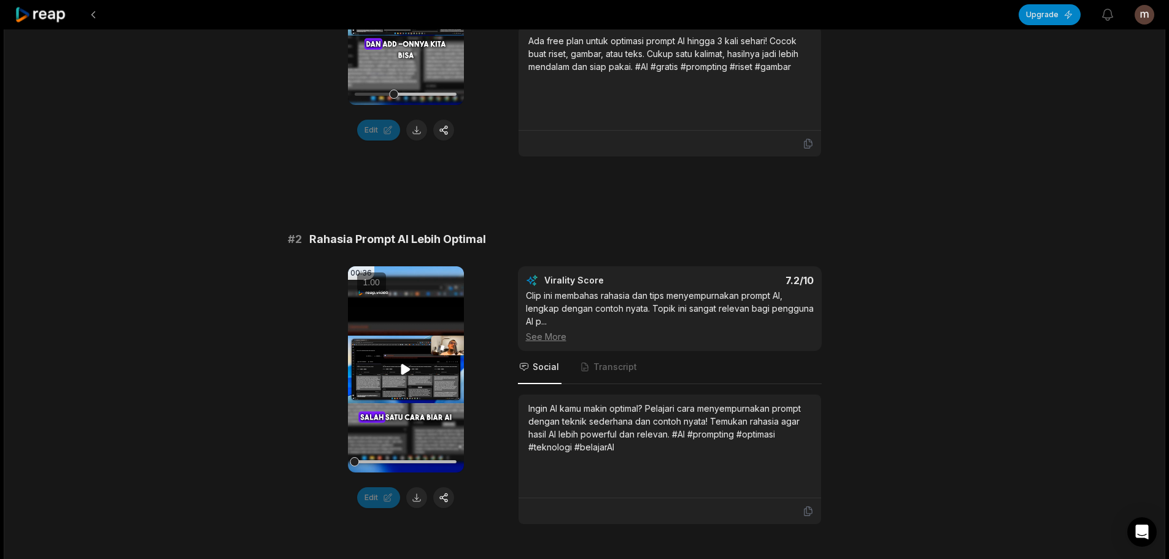
scroll to position [491, 0]
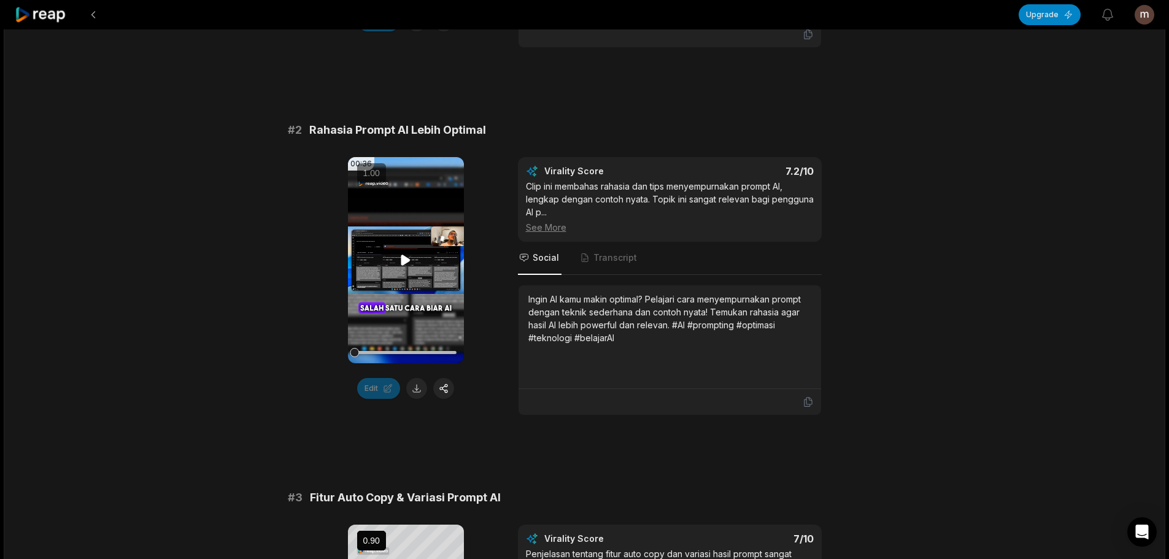
click at [402, 260] on icon at bounding box center [405, 260] width 9 height 10
click at [402, 260] on icon at bounding box center [405, 260] width 15 height 15
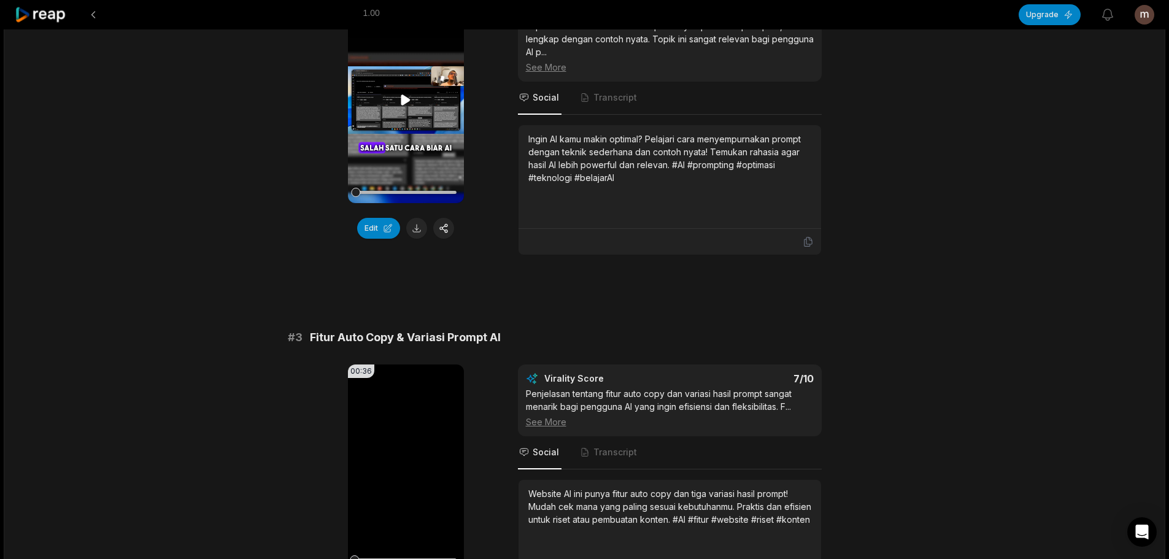
scroll to position [453, 0]
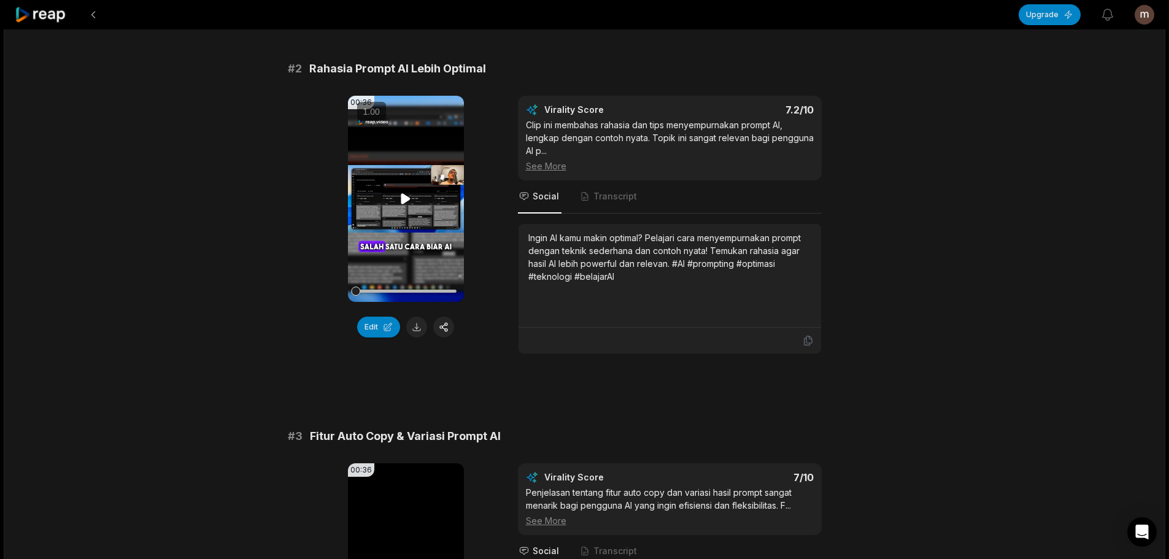
click at [409, 199] on icon at bounding box center [405, 198] width 9 height 10
click at [385, 295] on div at bounding box center [406, 290] width 102 height 21
click at [406, 294] on div at bounding box center [406, 290] width 102 height 21
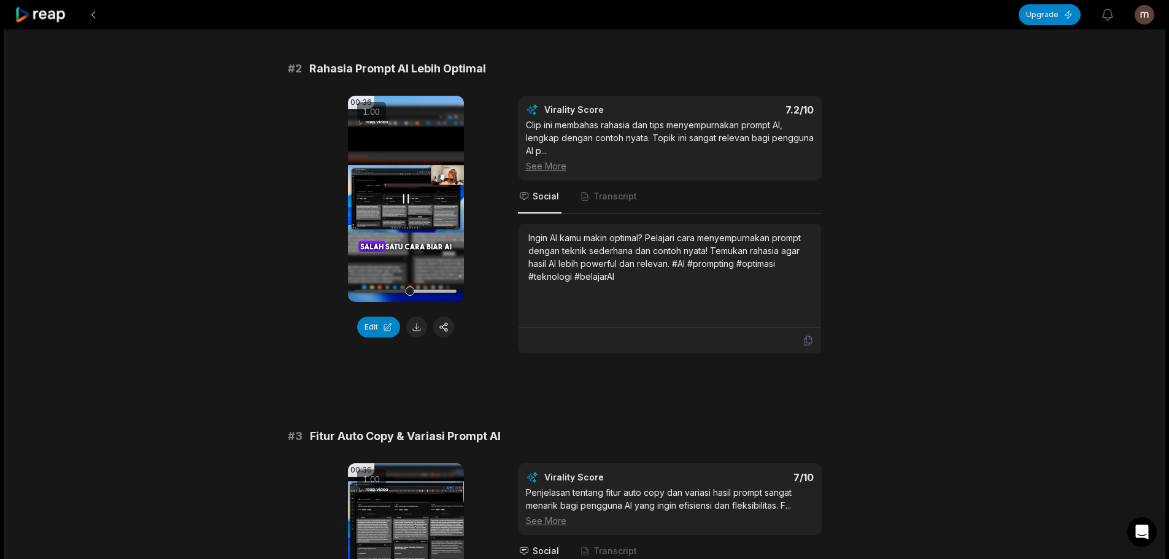
click at [391, 285] on div at bounding box center [406, 290] width 102 height 21
click at [423, 292] on div at bounding box center [406, 291] width 102 height 3
click at [440, 291] on div at bounding box center [406, 291] width 102 height 3
click at [420, 207] on video "Your browser does not support mp4 format." at bounding box center [406, 199] width 116 height 206
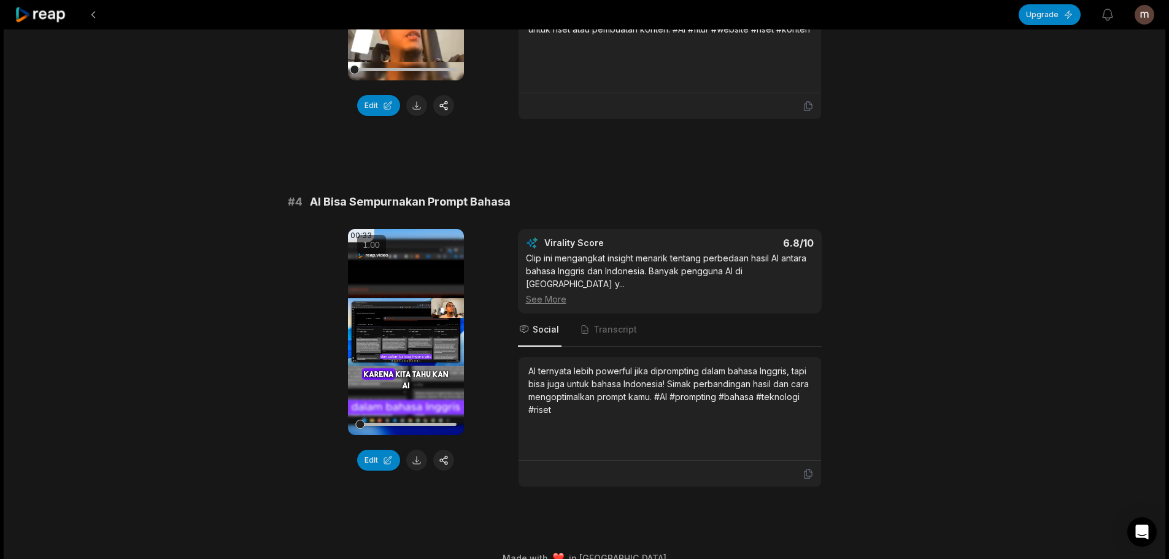
scroll to position [1050, 0]
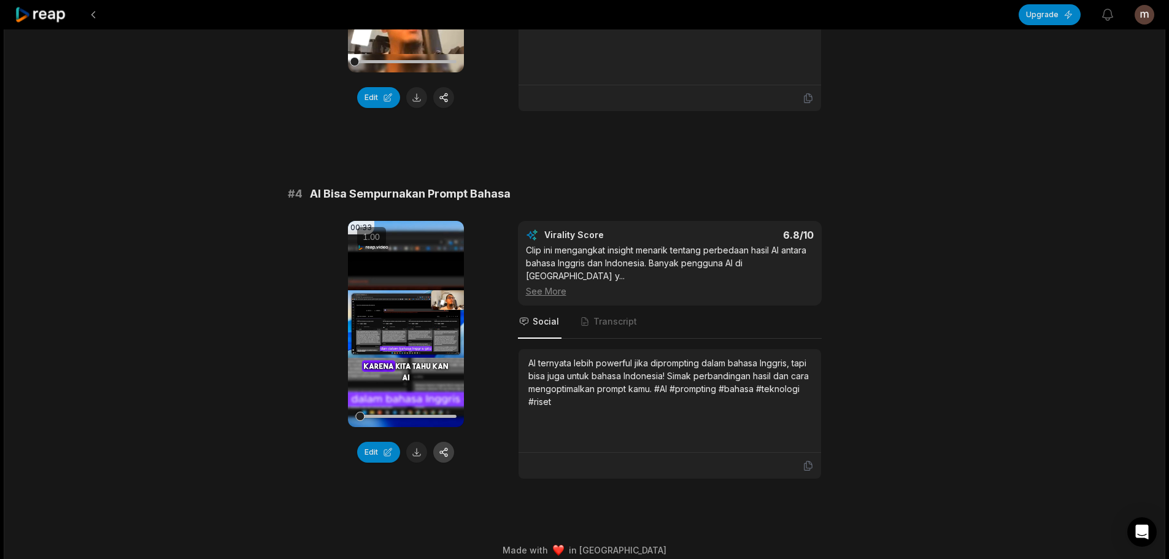
click at [444, 456] on button at bounding box center [443, 452] width 21 height 21
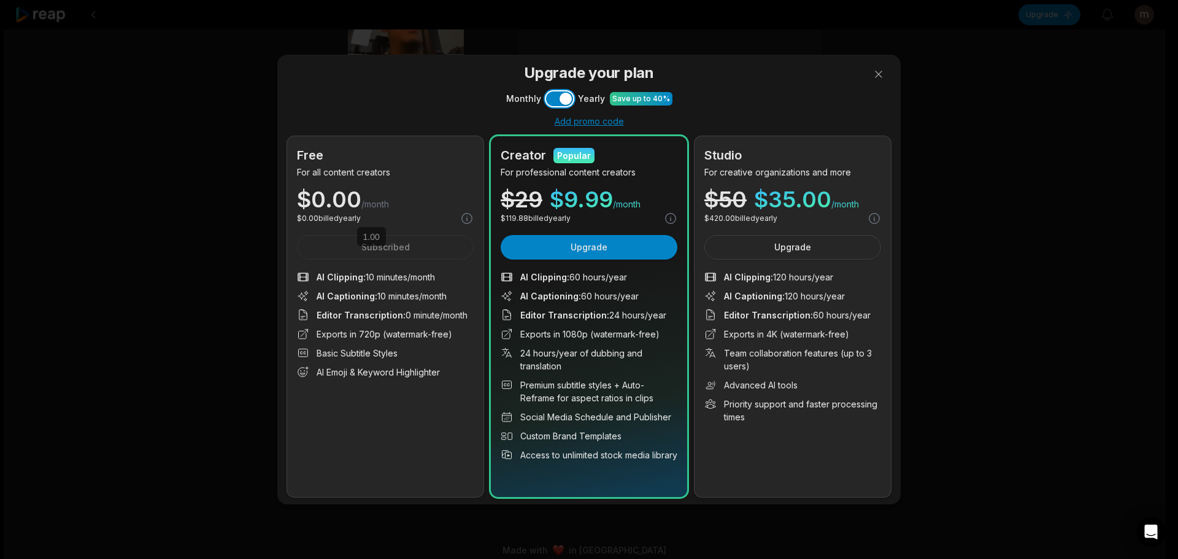
click at [552, 97] on button "Use setting" at bounding box center [559, 98] width 27 height 15
click at [890, 74] on button at bounding box center [878, 74] width 25 height 25
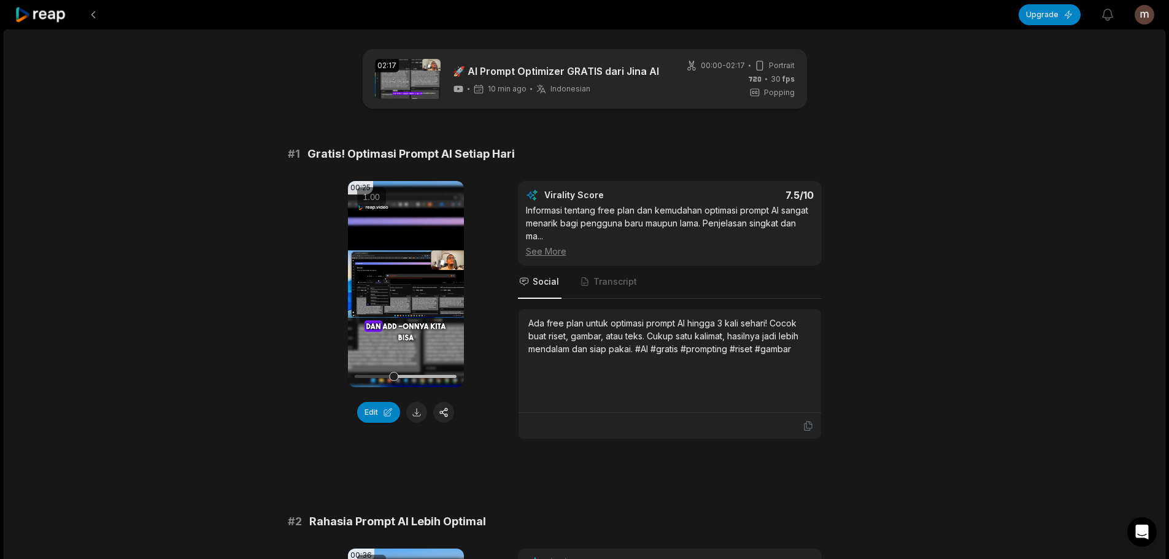
scroll to position [0, 0]
click at [54, 22] on icon at bounding box center [41, 15] width 52 height 17
